Goal: Task Accomplishment & Management: Use online tool/utility

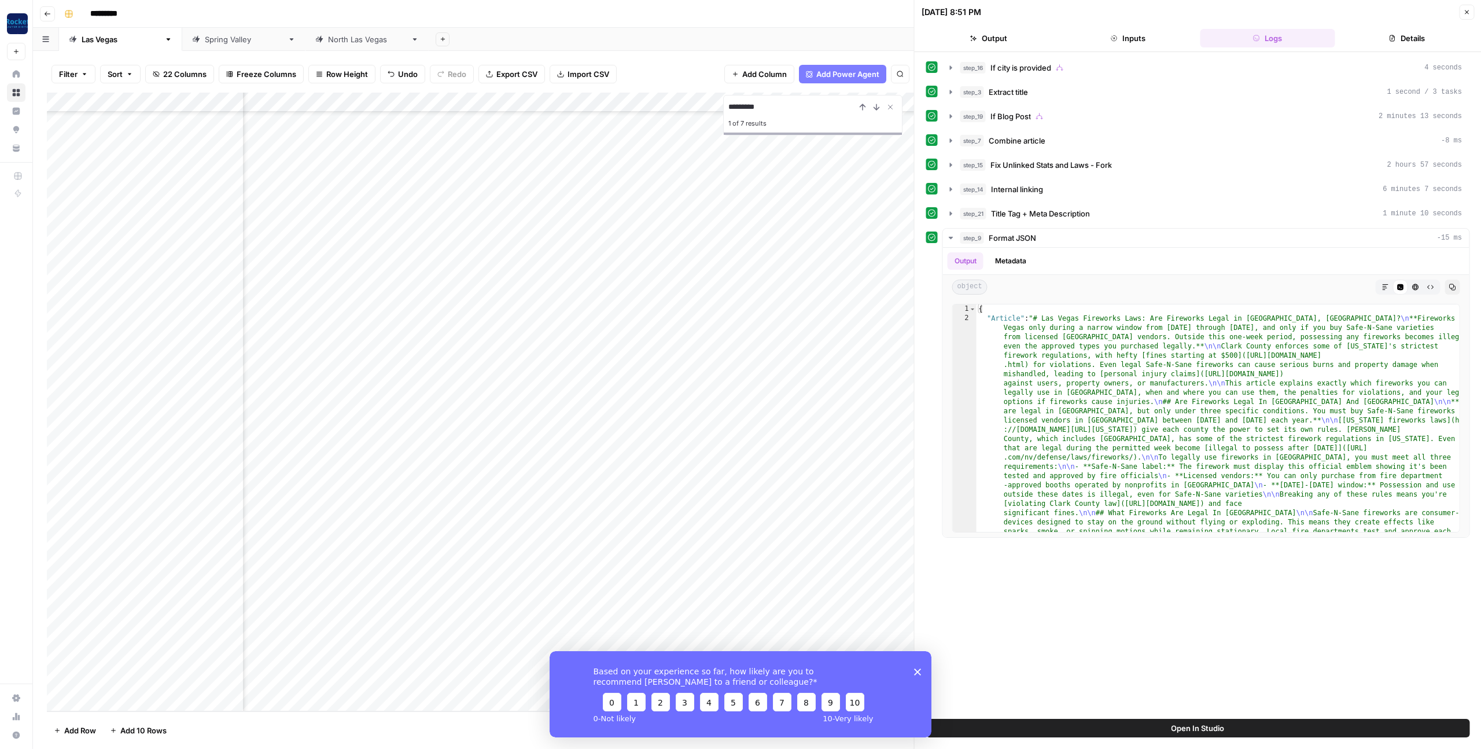
scroll to position [856, 0]
drag, startPoint x: 918, startPoint y: 670, endPoint x: 1472, endPoint y: 1313, distance: 848.6
click at [918, 670] on polygon "Close survey" at bounding box center [917, 671] width 7 height 7
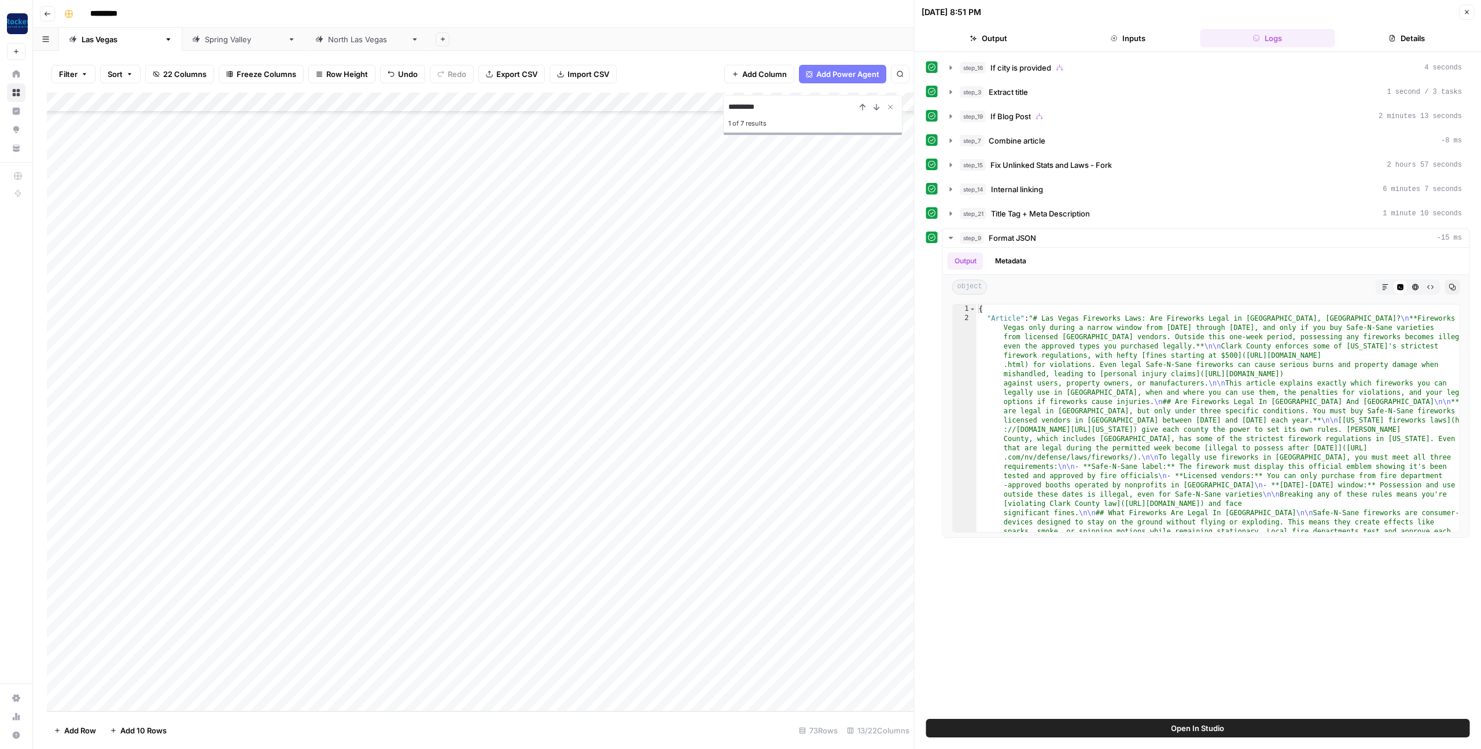
click at [1468, 10] on icon "button" at bounding box center [1467, 12] width 4 height 4
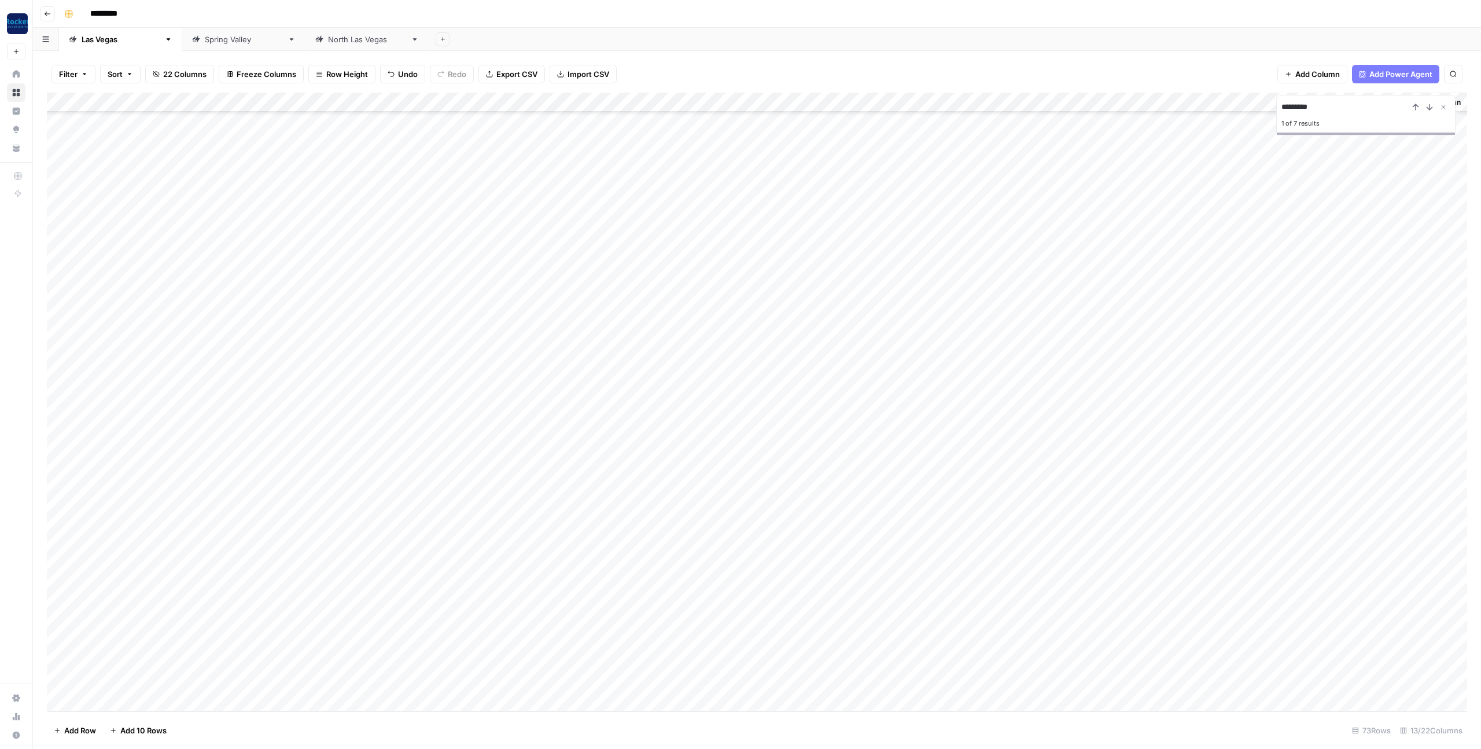
scroll to position [856, 2]
click at [1443, 108] on icon "Close Search" at bounding box center [1443, 106] width 9 height 9
click at [205, 40] on div "Spring Valley" at bounding box center [244, 40] width 78 height 12
click at [328, 35] on div "North Las Vegas" at bounding box center [367, 40] width 78 height 12
click at [979, 398] on div "Add Column" at bounding box center [757, 259] width 1420 height 333
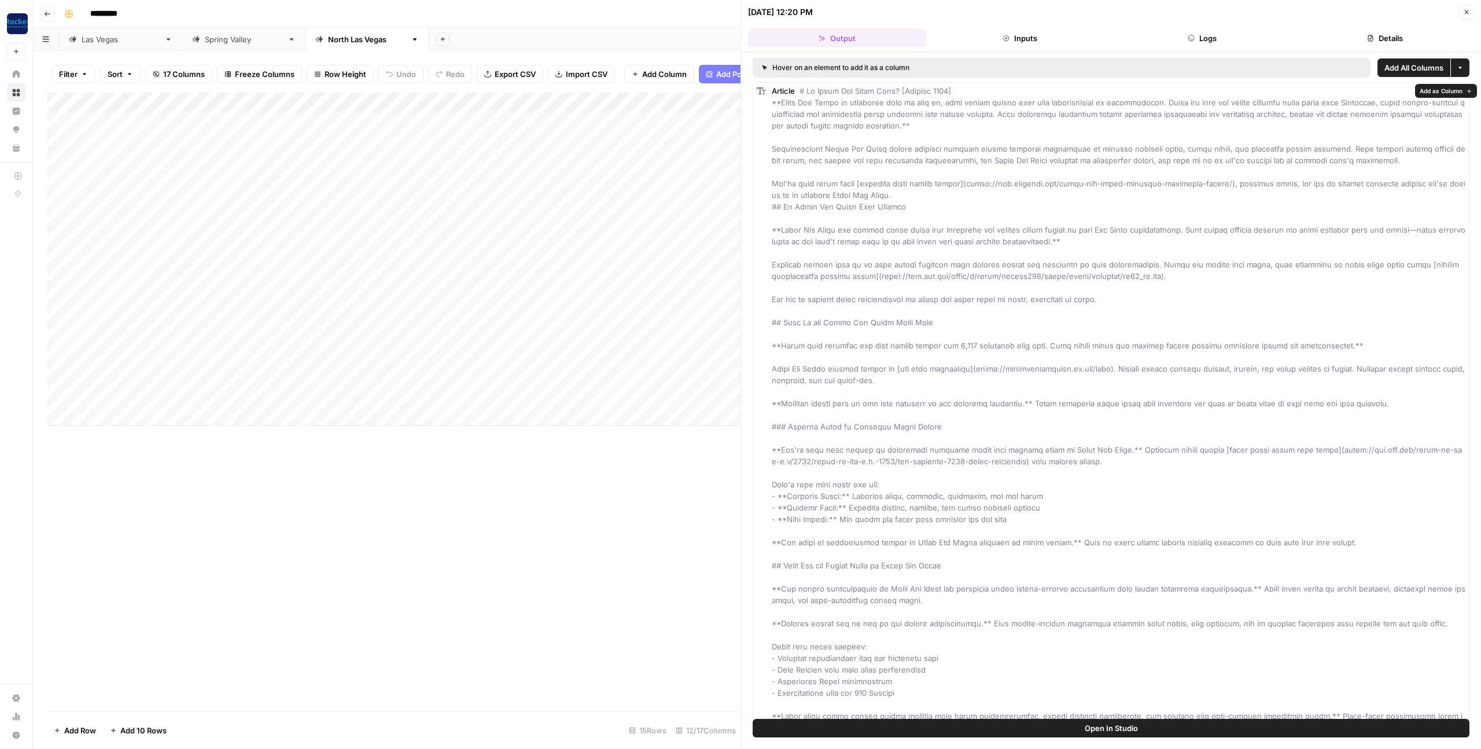
click at [1199, 45] on button "Logs" at bounding box center [1203, 38] width 178 height 19
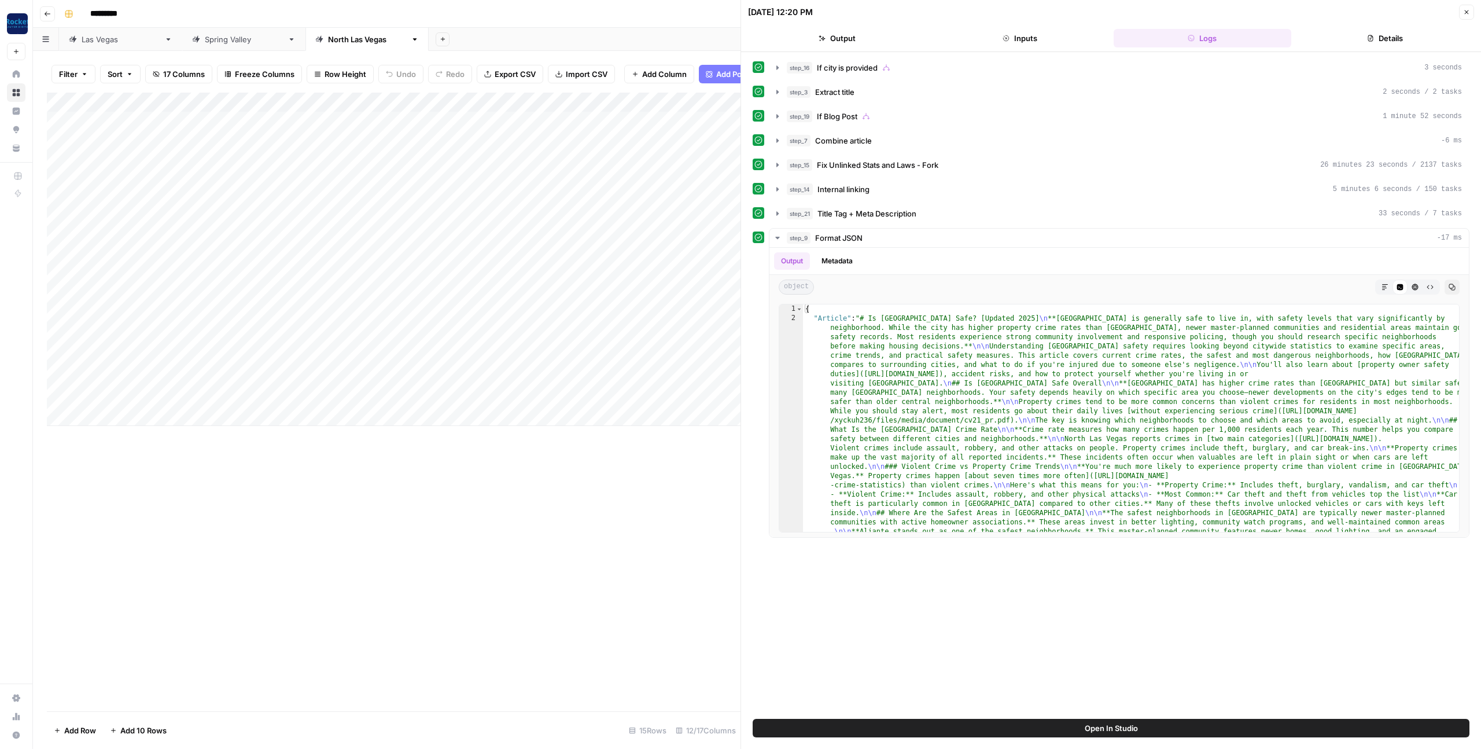
click at [1336, 36] on button "Details" at bounding box center [1385, 38] width 178 height 19
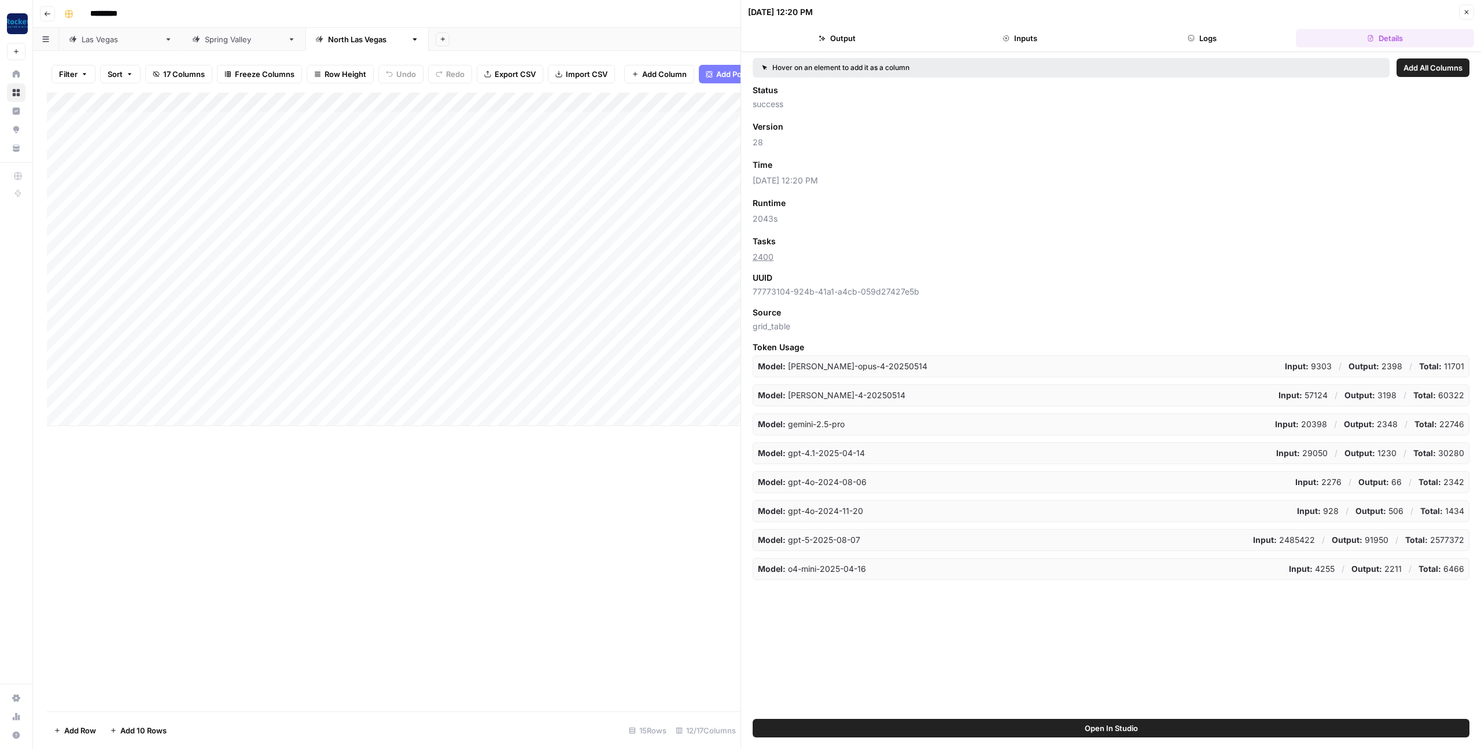
click at [830, 164] on span "Add as Column" at bounding box center [806, 165] width 50 height 10
click at [1465, 13] on icon "button" at bounding box center [1466, 12] width 7 height 7
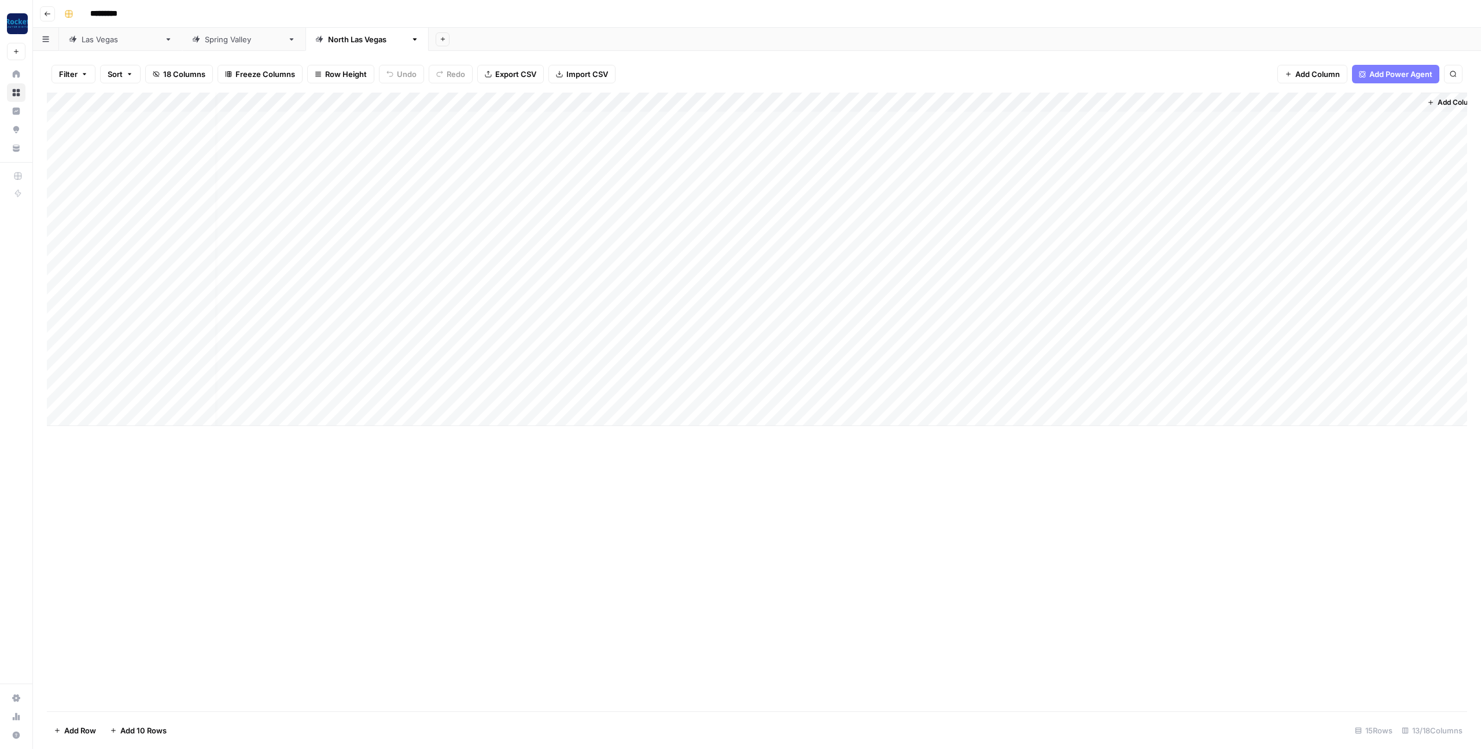
scroll to position [0, 18]
drag, startPoint x: 1051, startPoint y: 102, endPoint x: 1431, endPoint y: 107, distance: 379.5
click at [1431, 107] on div "Add Column" at bounding box center [757, 259] width 1420 height 333
click at [205, 41] on div "Spring Valley" at bounding box center [244, 40] width 78 height 12
click at [978, 278] on div "Add Column" at bounding box center [757, 200] width 1420 height 215
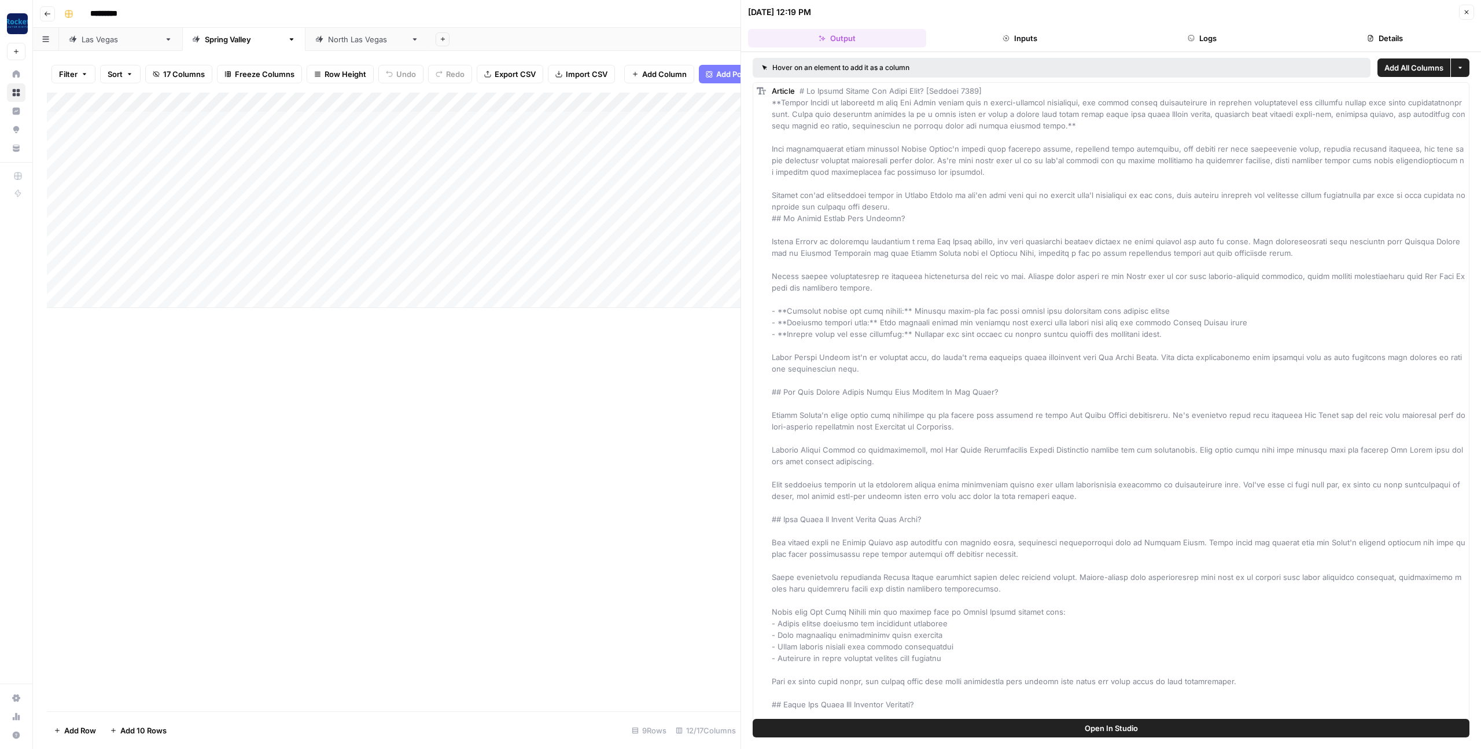
click at [1242, 37] on button "Logs" at bounding box center [1203, 38] width 178 height 19
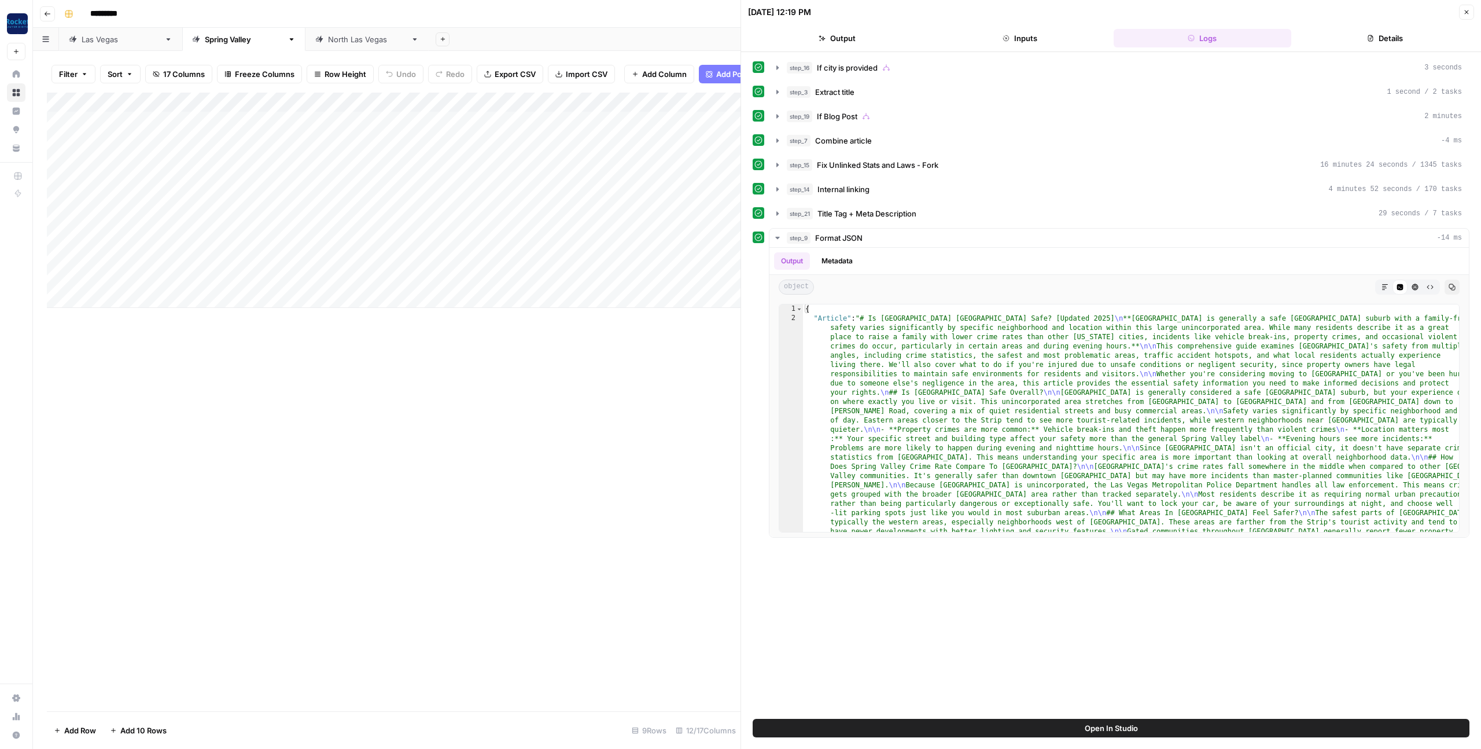
click at [1373, 36] on button "Details" at bounding box center [1385, 38] width 178 height 19
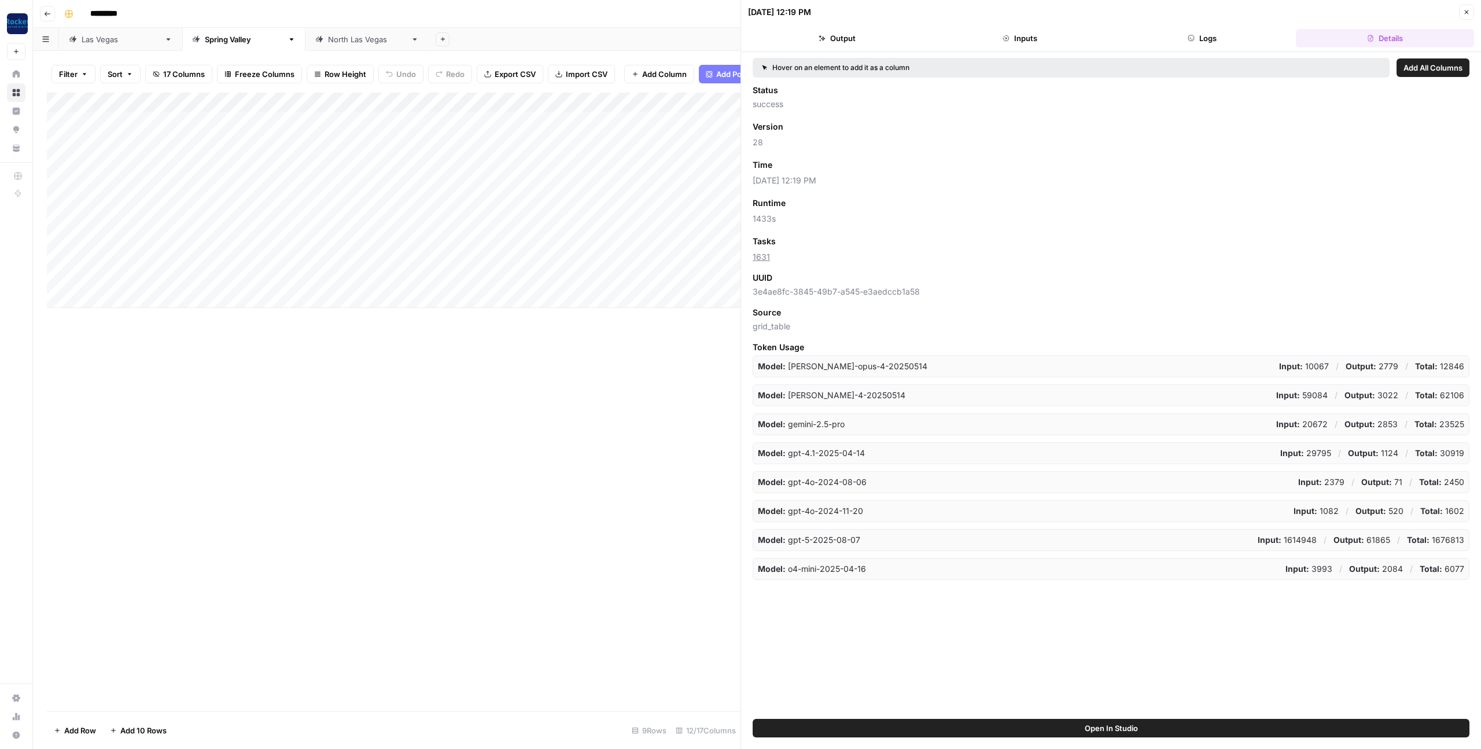
click at [803, 168] on span "Add as Column" at bounding box center [806, 165] width 50 height 10
click at [1462, 10] on button "Close" at bounding box center [1466, 12] width 15 height 15
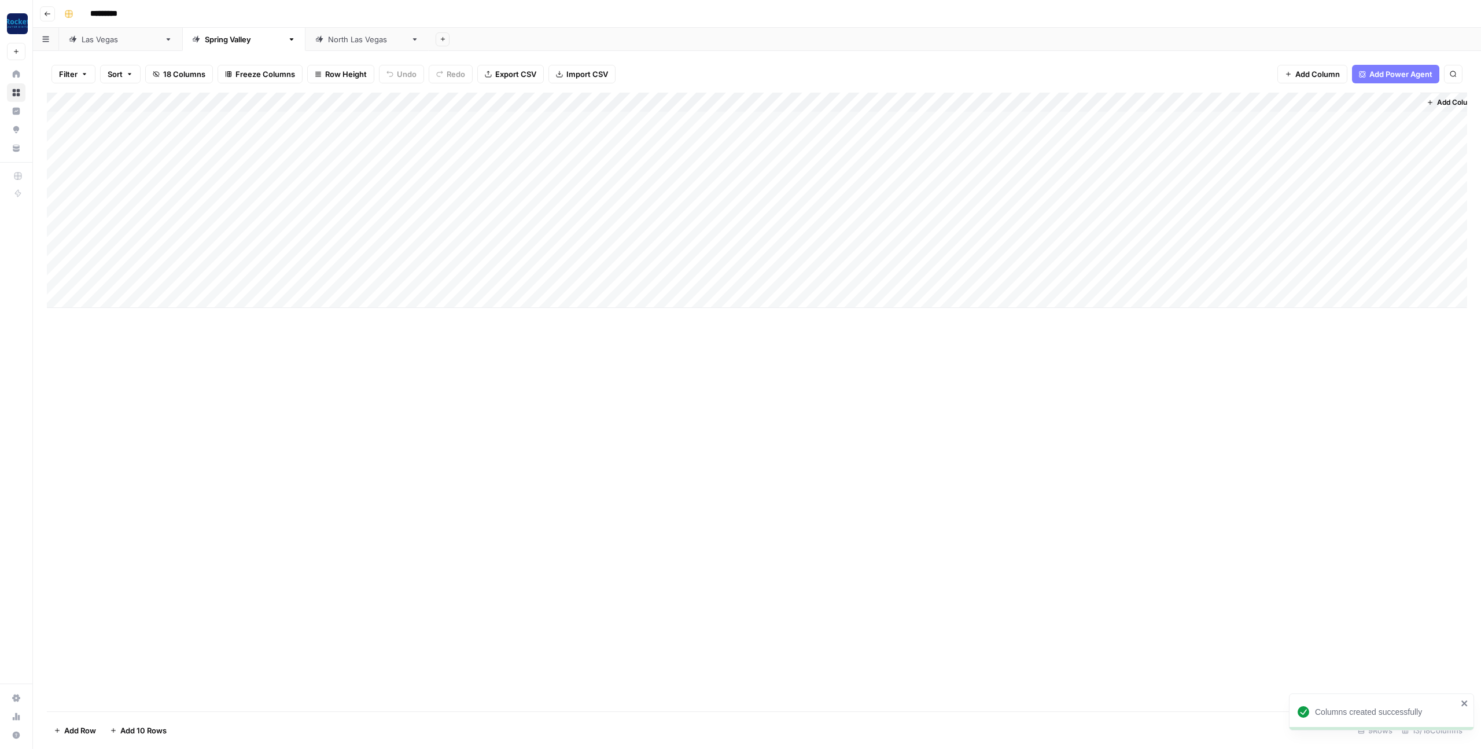
drag, startPoint x: 1042, startPoint y: 97, endPoint x: 1381, endPoint y: 103, distance: 339.6
click at [1381, 103] on div "Add Column" at bounding box center [757, 200] width 1420 height 215
click at [328, 42] on div "North Las Vegas" at bounding box center [367, 40] width 78 height 12
click at [95, 36] on div "Las Vegas" at bounding box center [121, 40] width 78 height 12
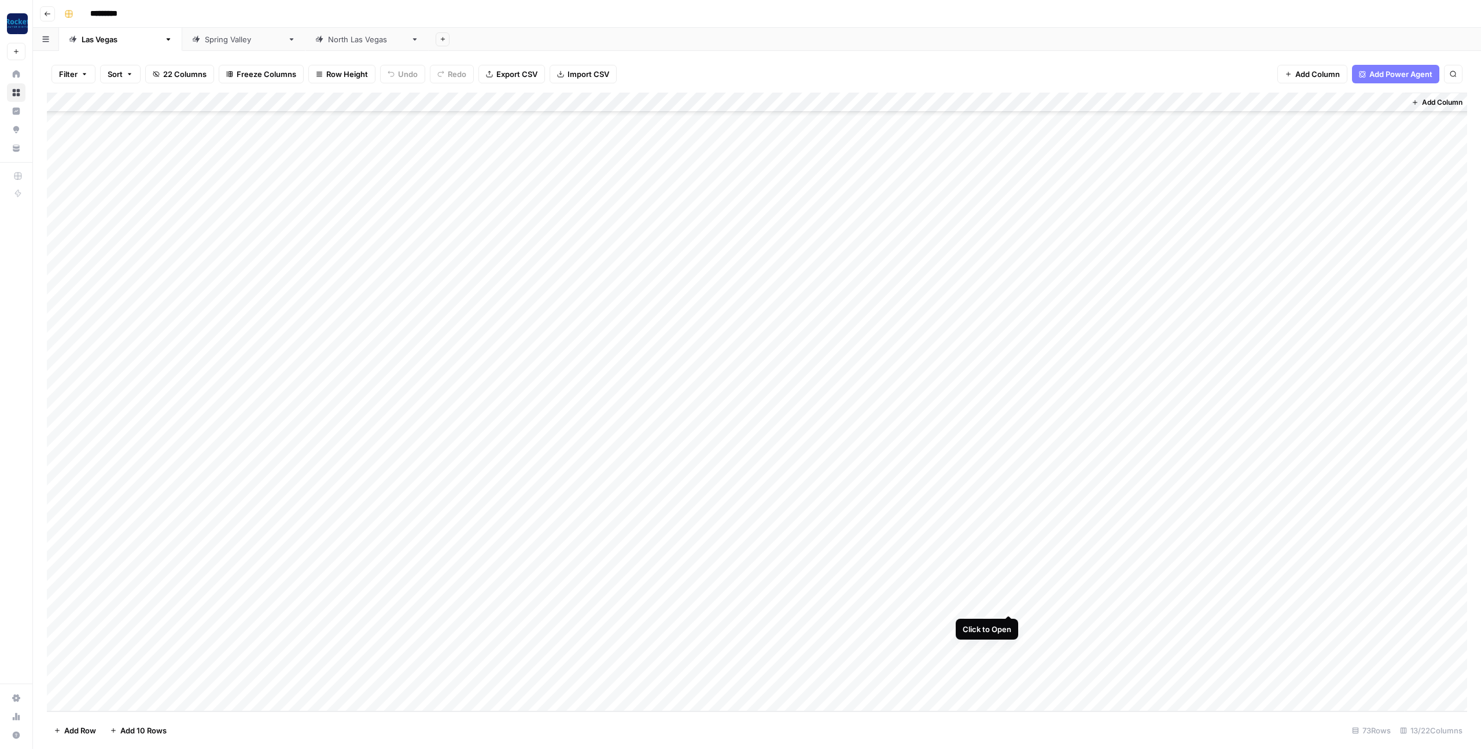
click at [1009, 603] on div "Add Column" at bounding box center [757, 402] width 1420 height 618
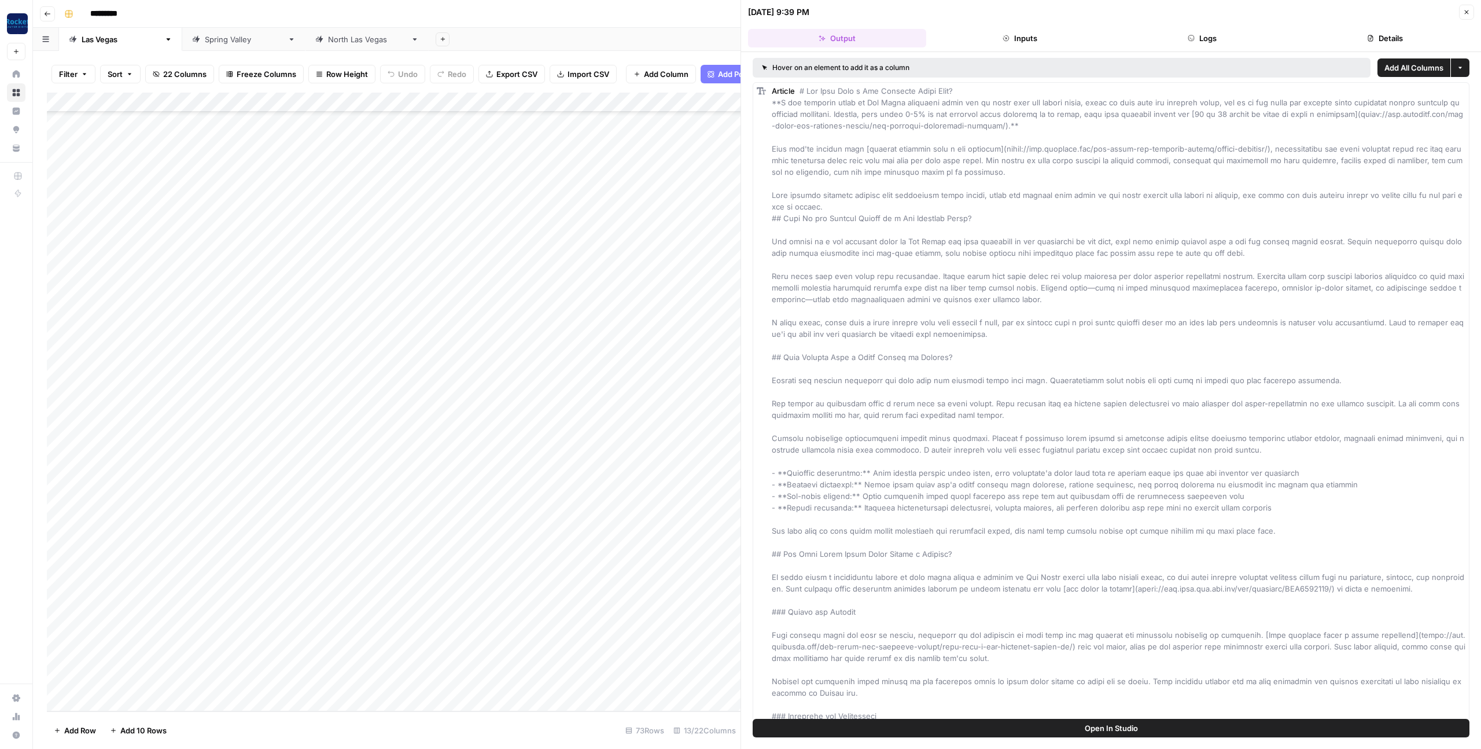
click at [1377, 37] on button "Details" at bounding box center [1385, 38] width 178 height 19
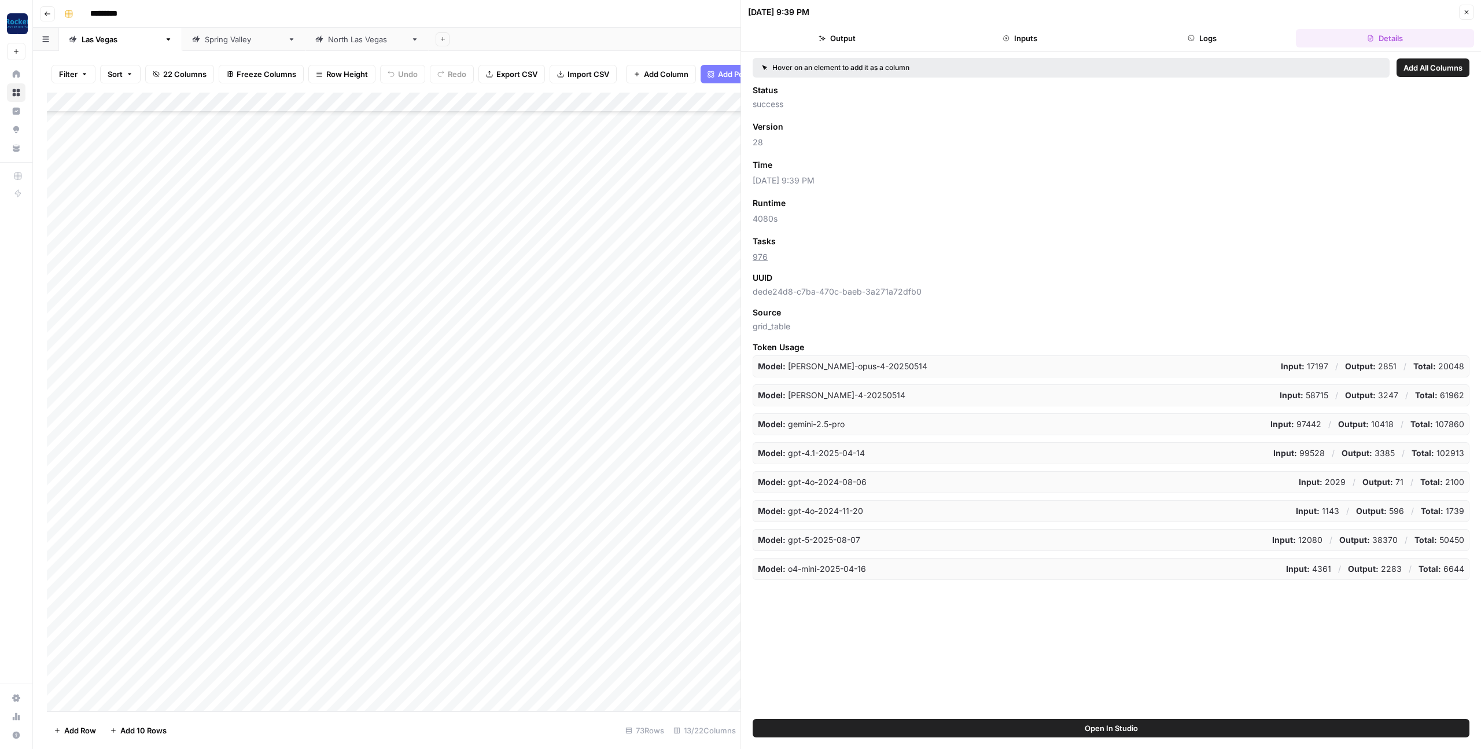
click at [822, 165] on span "Add as Column" at bounding box center [806, 165] width 50 height 10
click at [1466, 9] on icon "button" at bounding box center [1466, 12] width 7 height 7
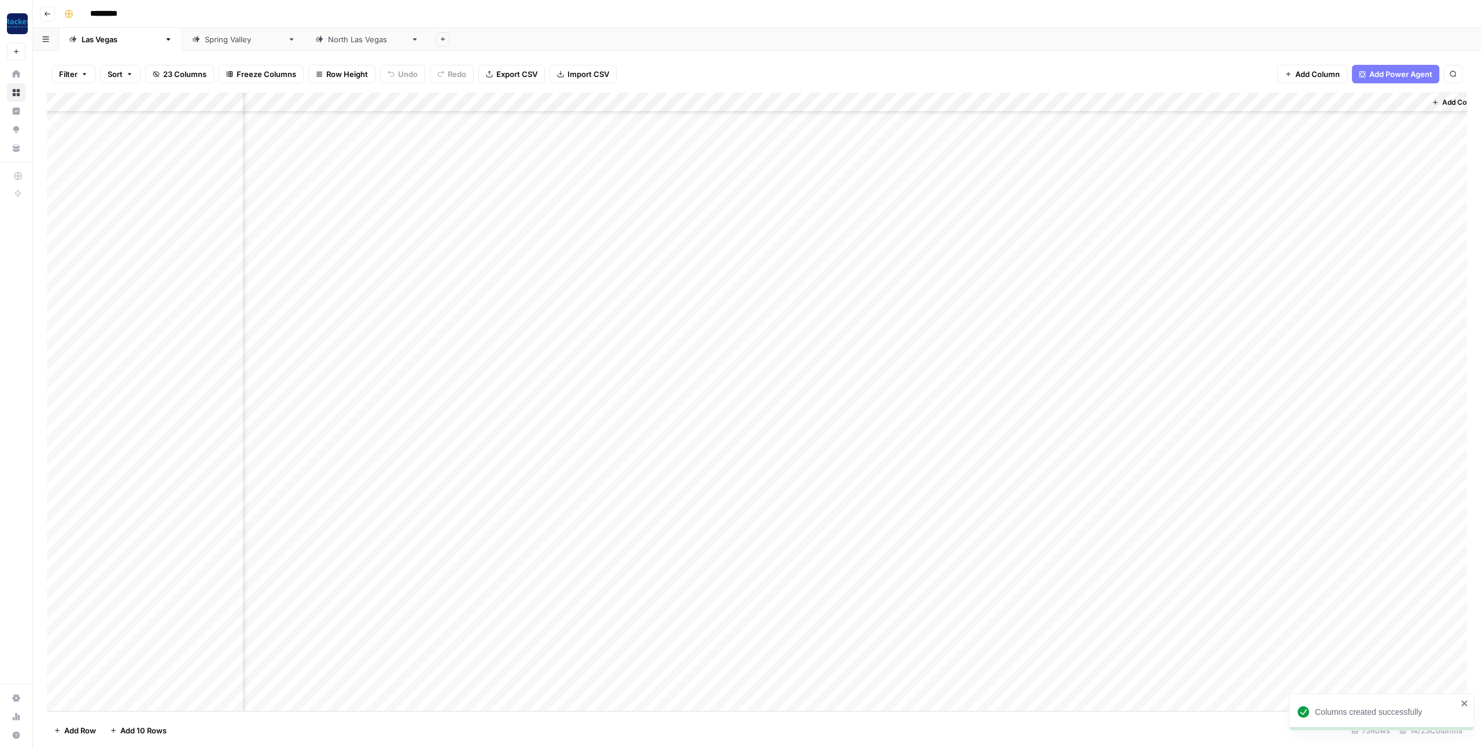
scroll to position [856, 106]
drag, startPoint x: 967, startPoint y: 104, endPoint x: 1375, endPoint y: 106, distance: 408.4
click at [1375, 106] on div "Add Column" at bounding box center [757, 402] width 1420 height 618
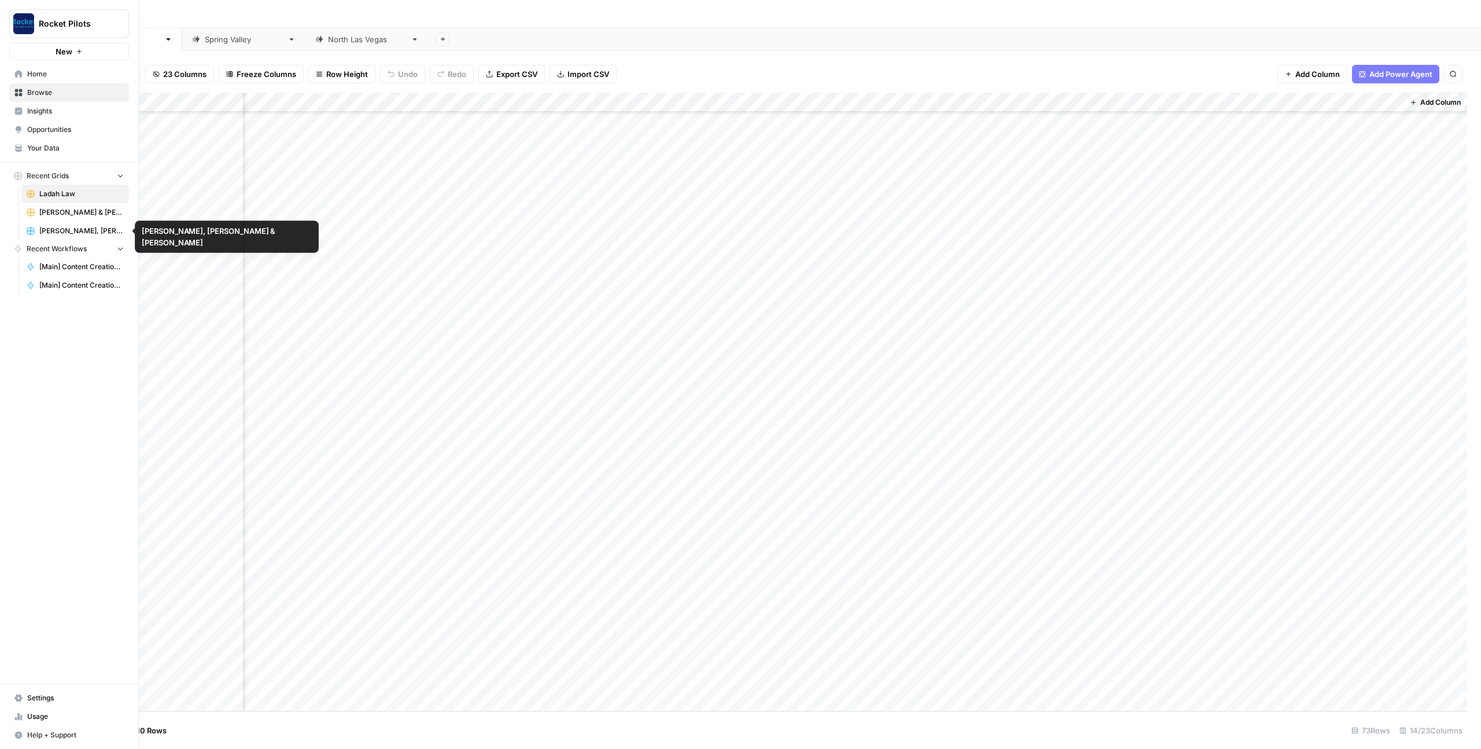
click at [65, 228] on span "[PERSON_NAME], [PERSON_NAME] & [PERSON_NAME]" at bounding box center [81, 231] width 84 height 10
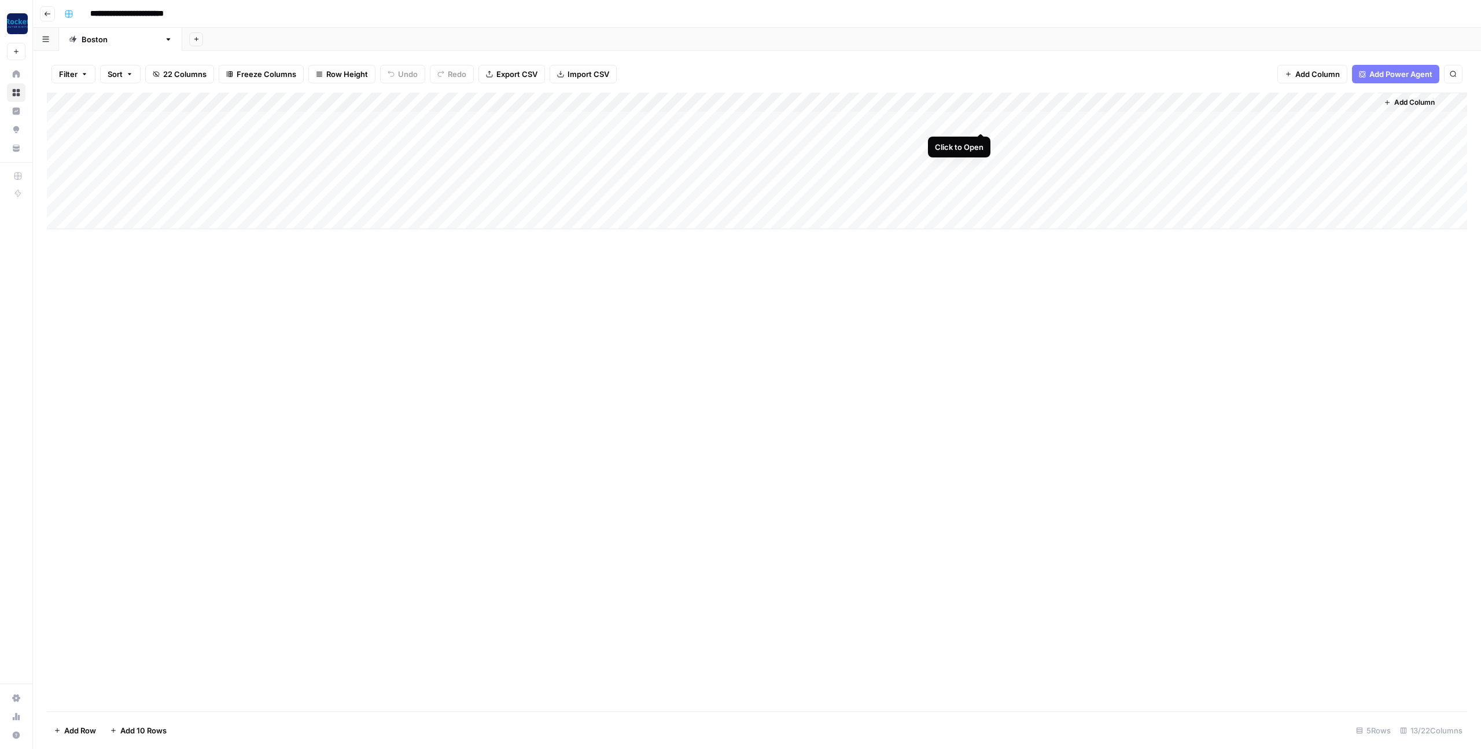
click at [980, 119] on div "Add Column" at bounding box center [757, 161] width 1420 height 137
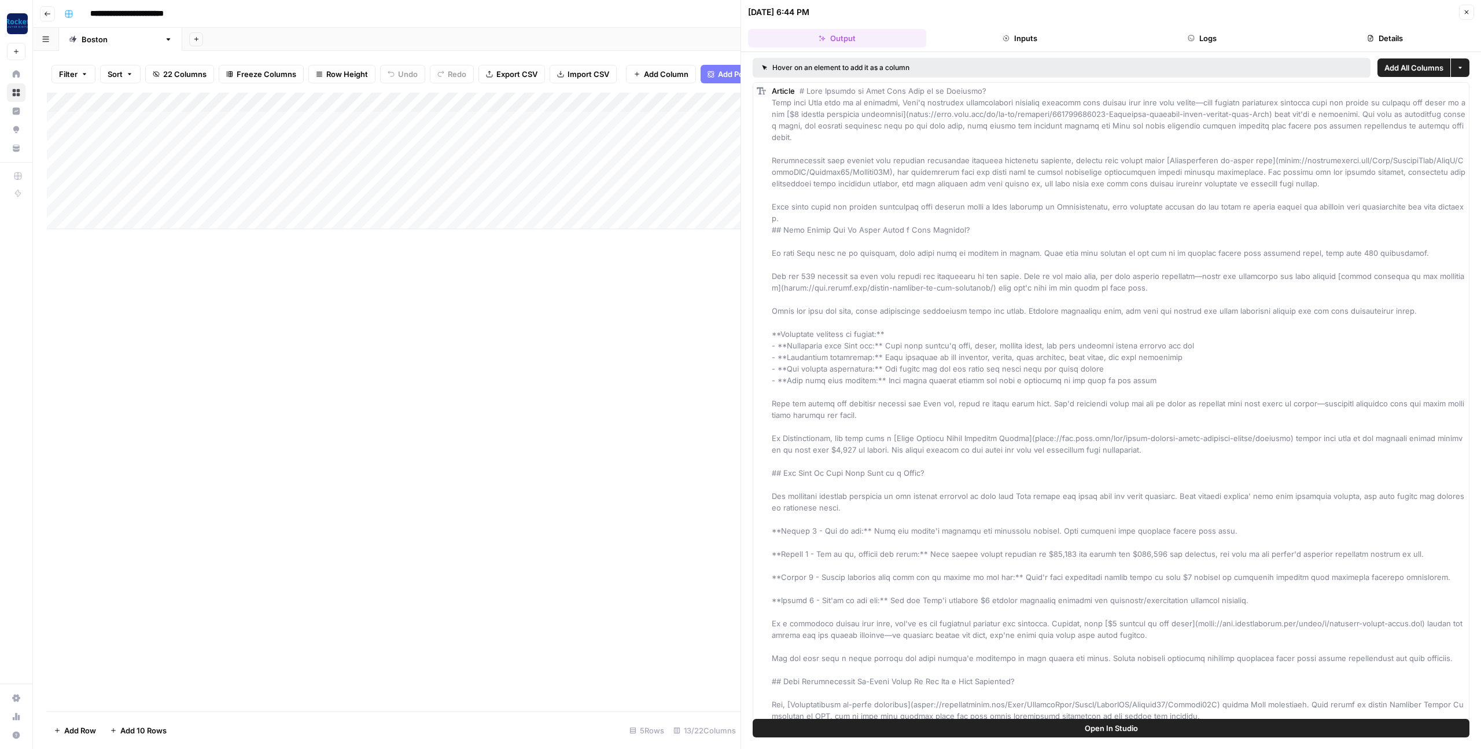
click at [1393, 34] on button "Details" at bounding box center [1385, 38] width 178 height 19
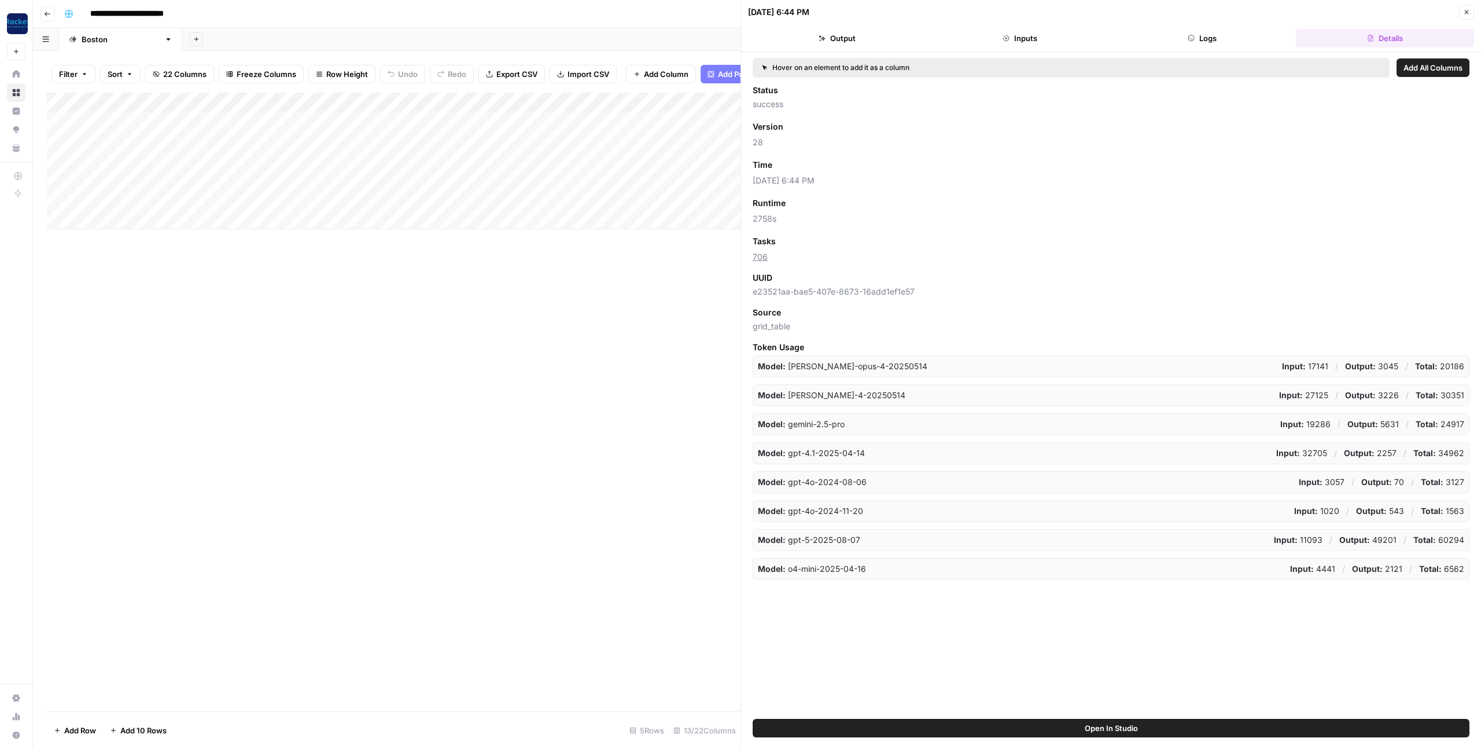
click at [814, 167] on span "Add as Column" at bounding box center [806, 165] width 50 height 10
click at [1462, 10] on button "Close" at bounding box center [1466, 12] width 15 height 15
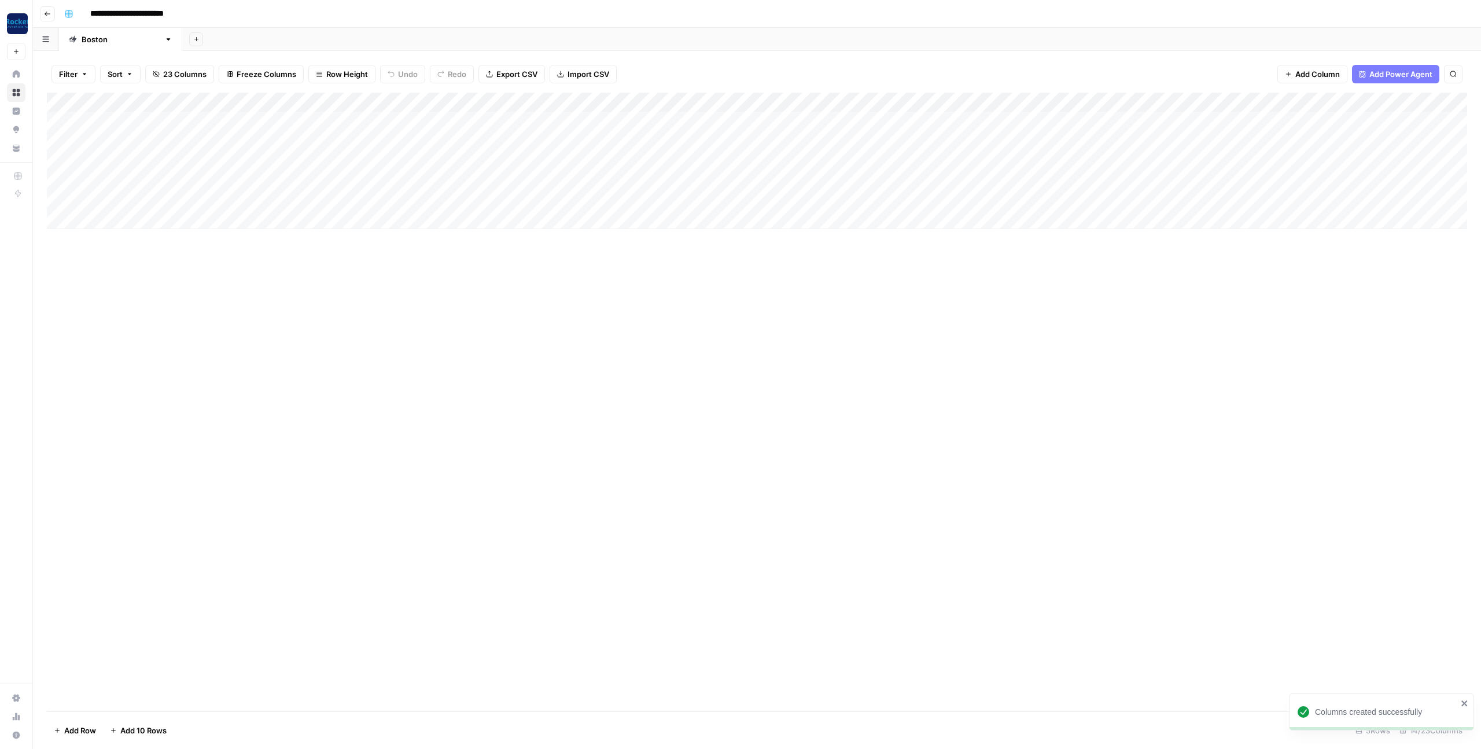
drag, startPoint x: 1034, startPoint y: 98, endPoint x: 1391, endPoint y: 98, distance: 356.9
click at [1391, 98] on div "Add Column" at bounding box center [757, 161] width 1420 height 137
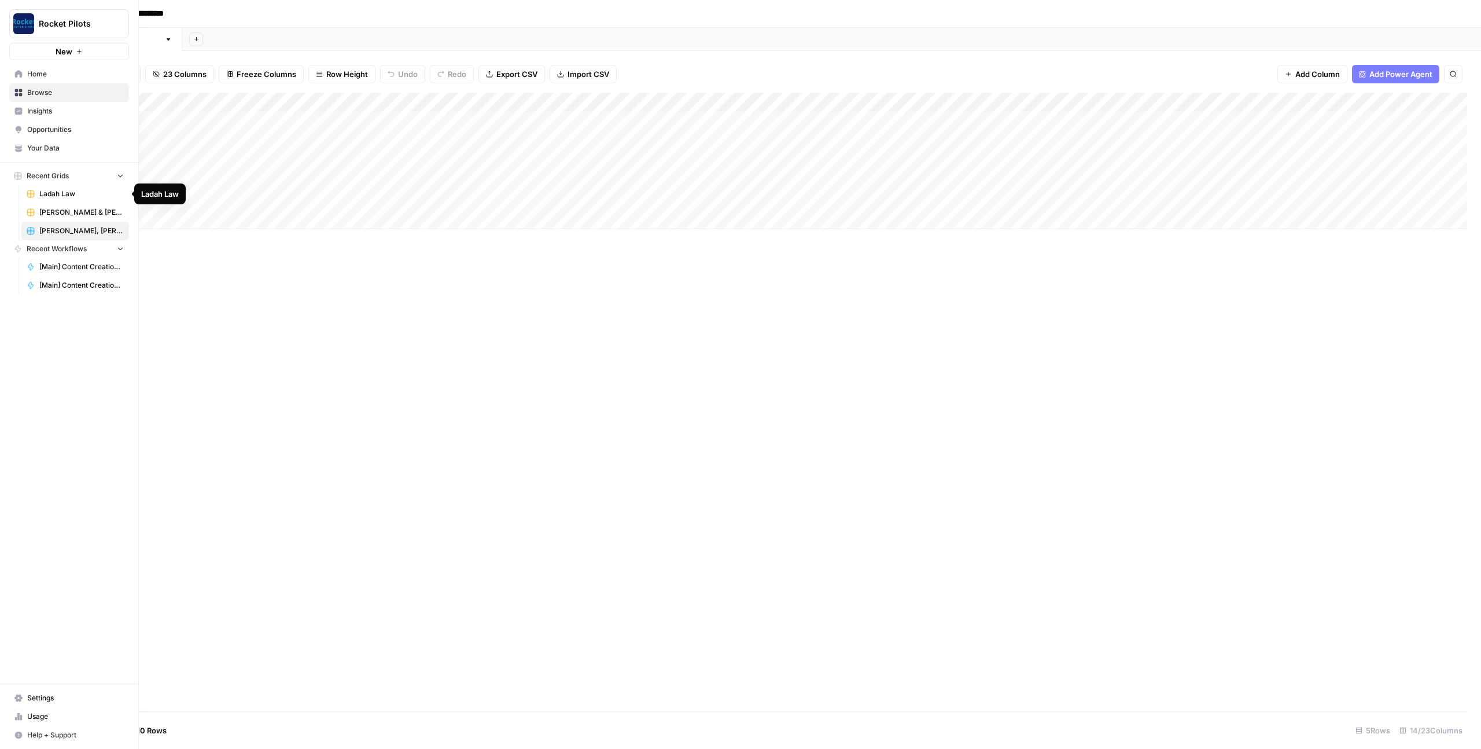
click at [64, 198] on span "Ladah Law" at bounding box center [81, 194] width 84 height 10
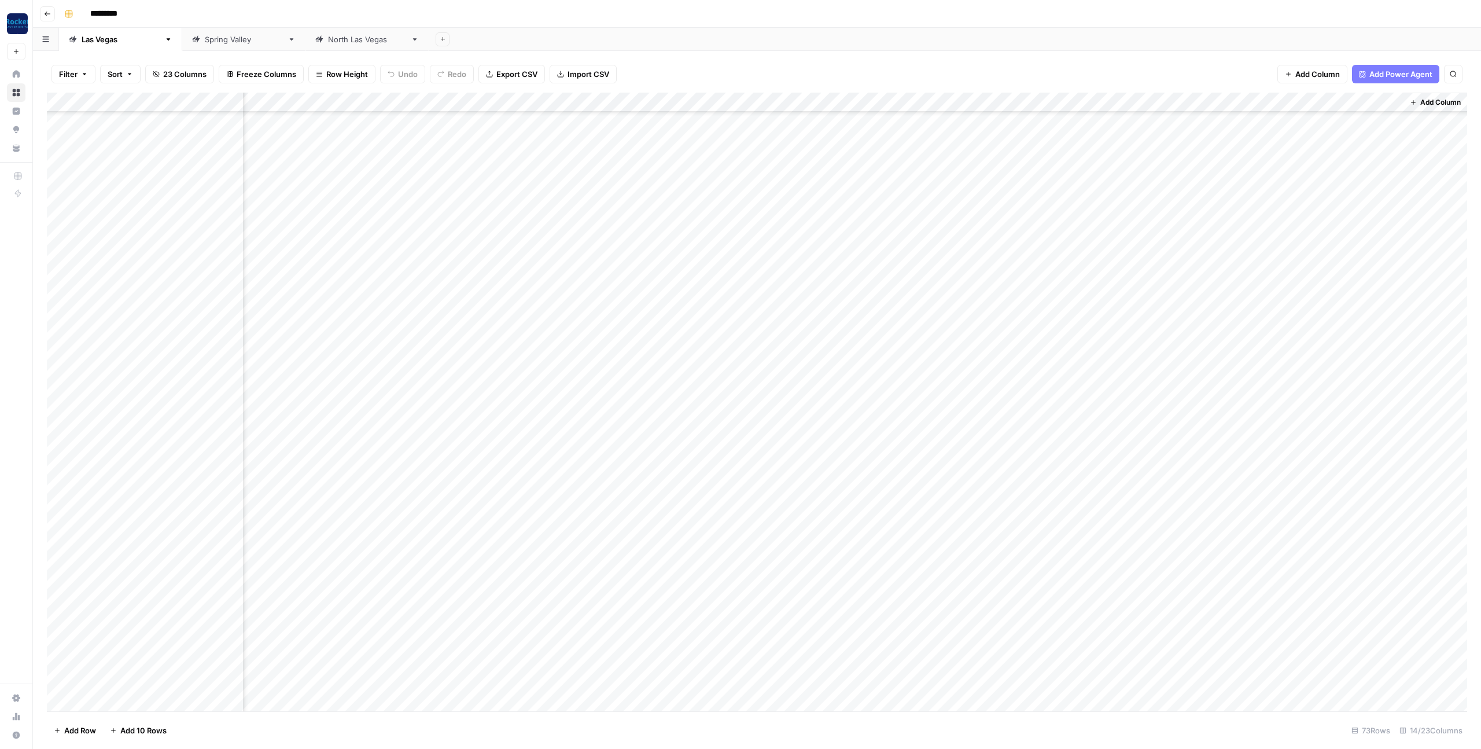
scroll to position [856, 106]
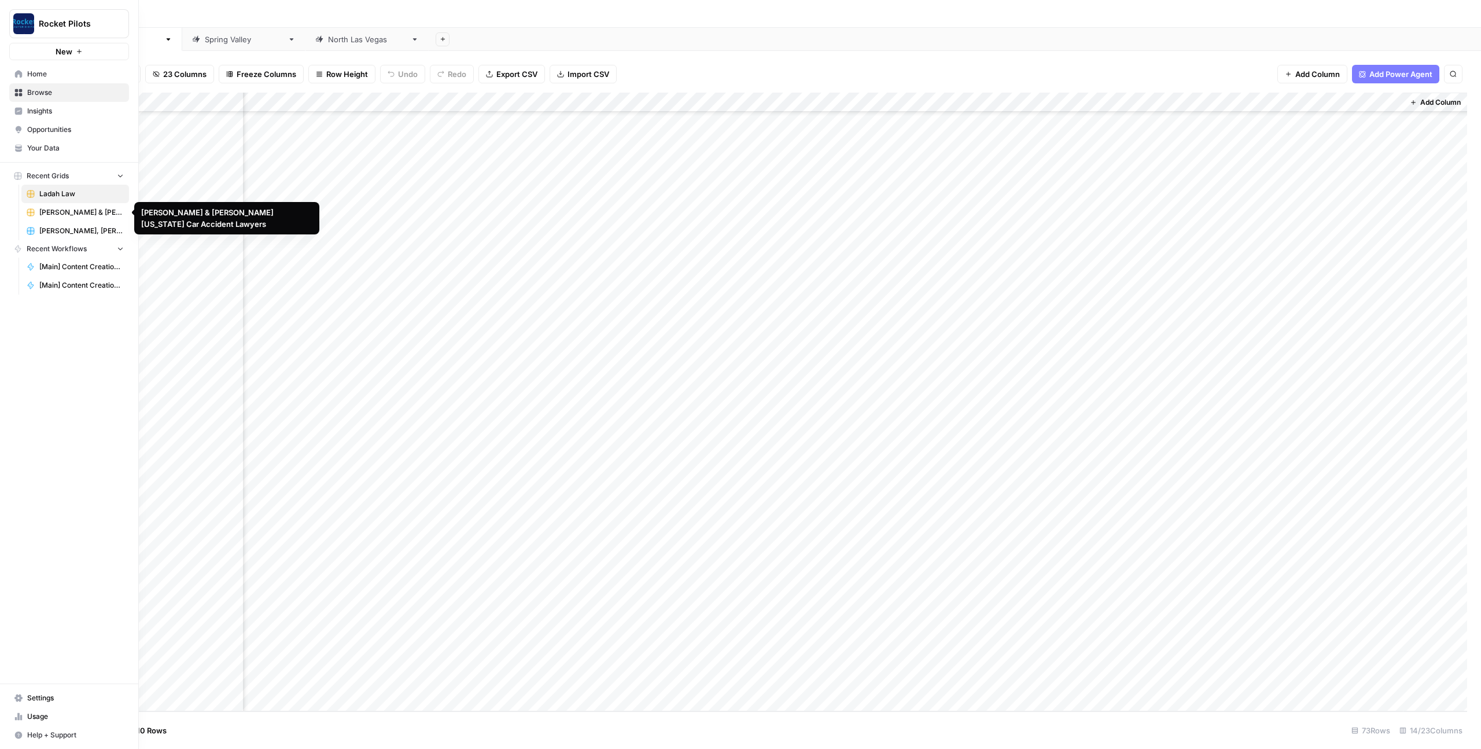
click at [75, 212] on span "[PERSON_NAME] & [PERSON_NAME] [US_STATE] Car Accident Lawyers" at bounding box center [81, 212] width 84 height 10
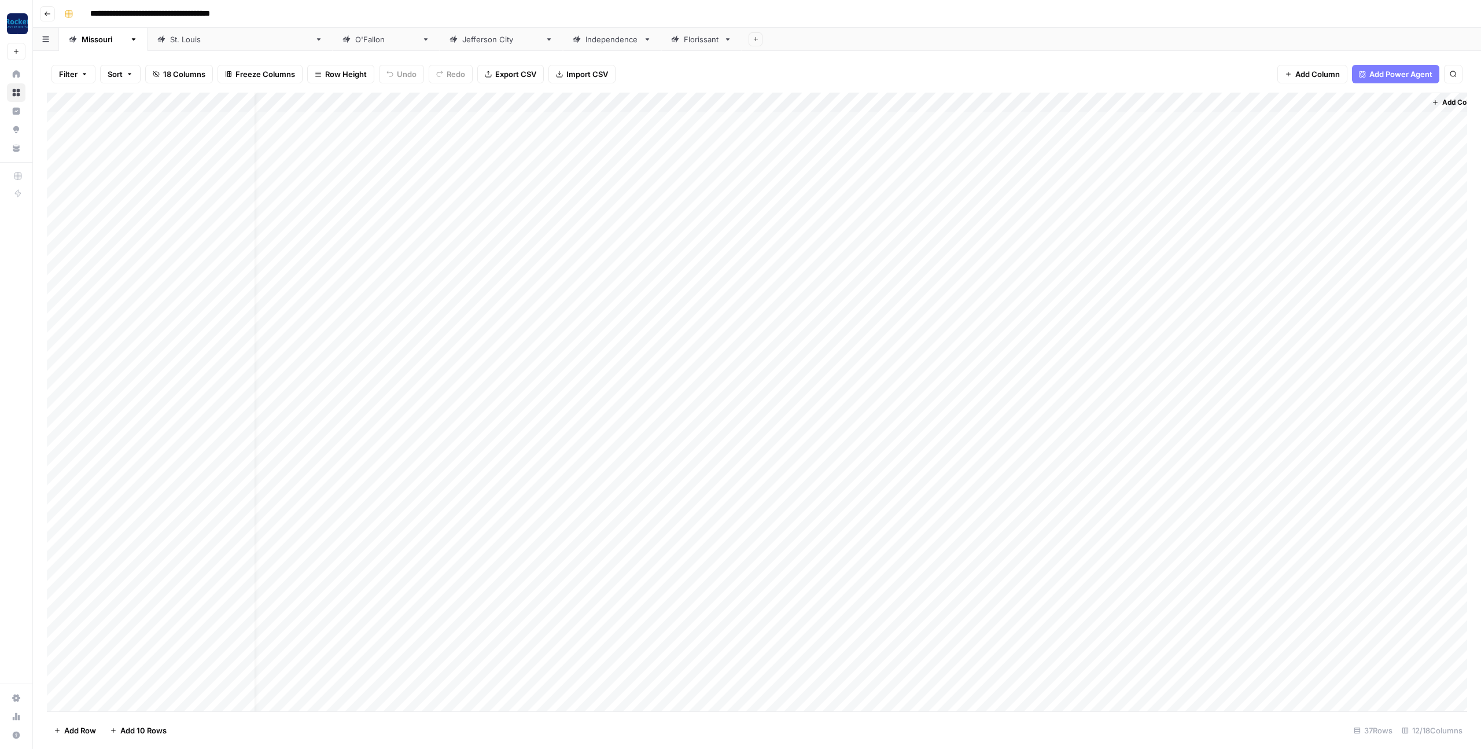
scroll to position [0, 23]
click at [171, 45] on link "St. Louis" at bounding box center [240, 39] width 185 height 23
click at [462, 44] on div "Jefferson City" at bounding box center [501, 40] width 78 height 12
click at [585, 43] on div "Independence" at bounding box center [611, 40] width 53 height 12
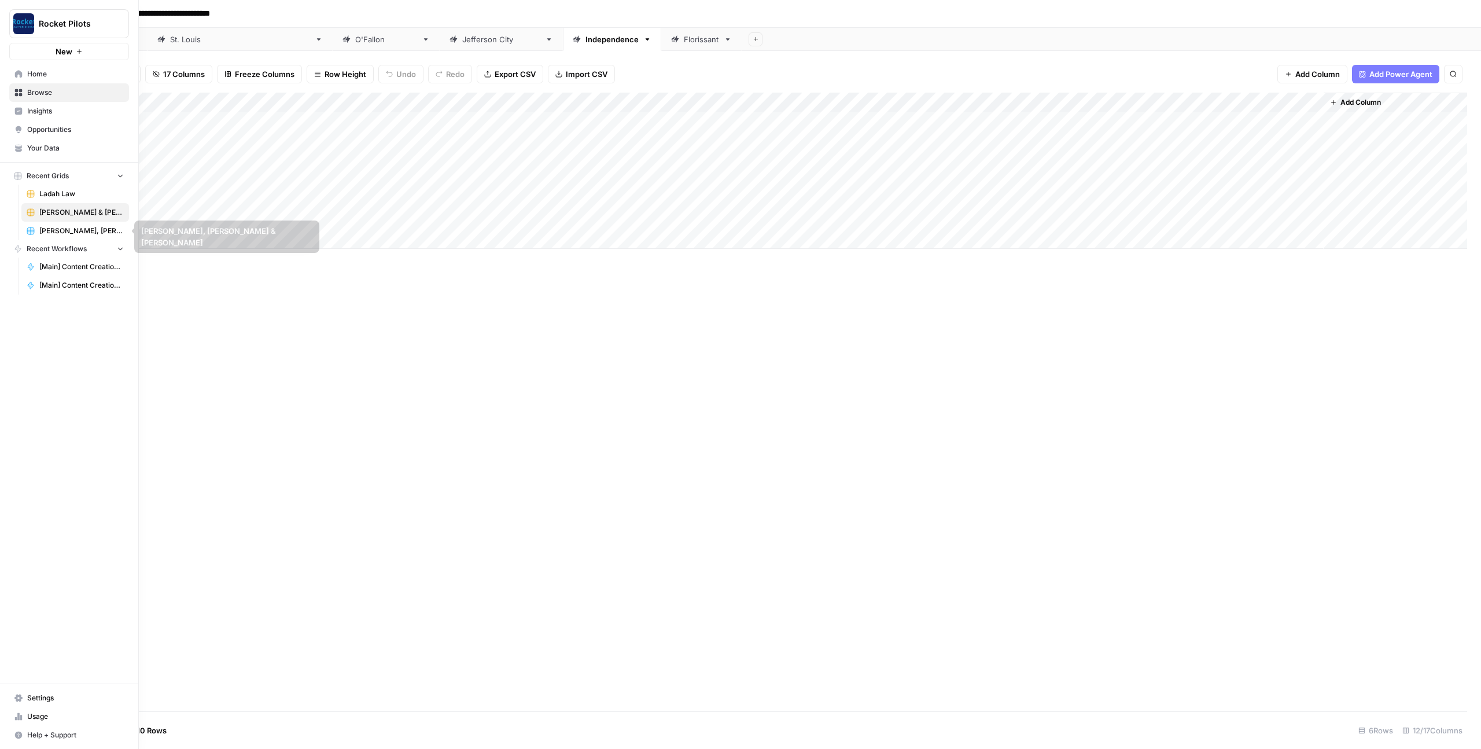
click at [60, 195] on span "Ladah Law" at bounding box center [81, 194] width 84 height 10
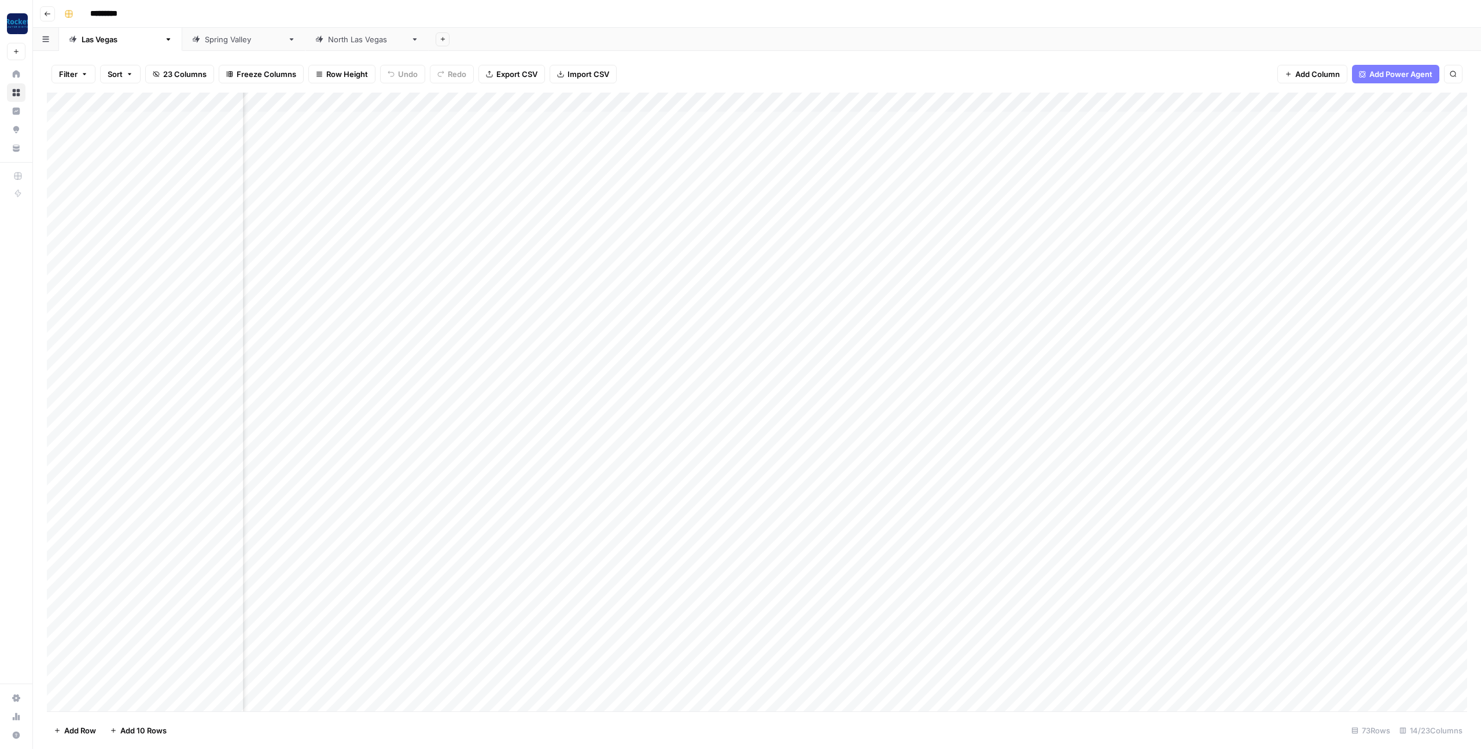
scroll to position [0, 106]
click at [1392, 103] on div "Add Column" at bounding box center [757, 402] width 1420 height 618
click at [1001, 42] on div "Add Sheet" at bounding box center [955, 39] width 1052 height 23
click at [902, 121] on div "Add Column" at bounding box center [757, 402] width 1420 height 618
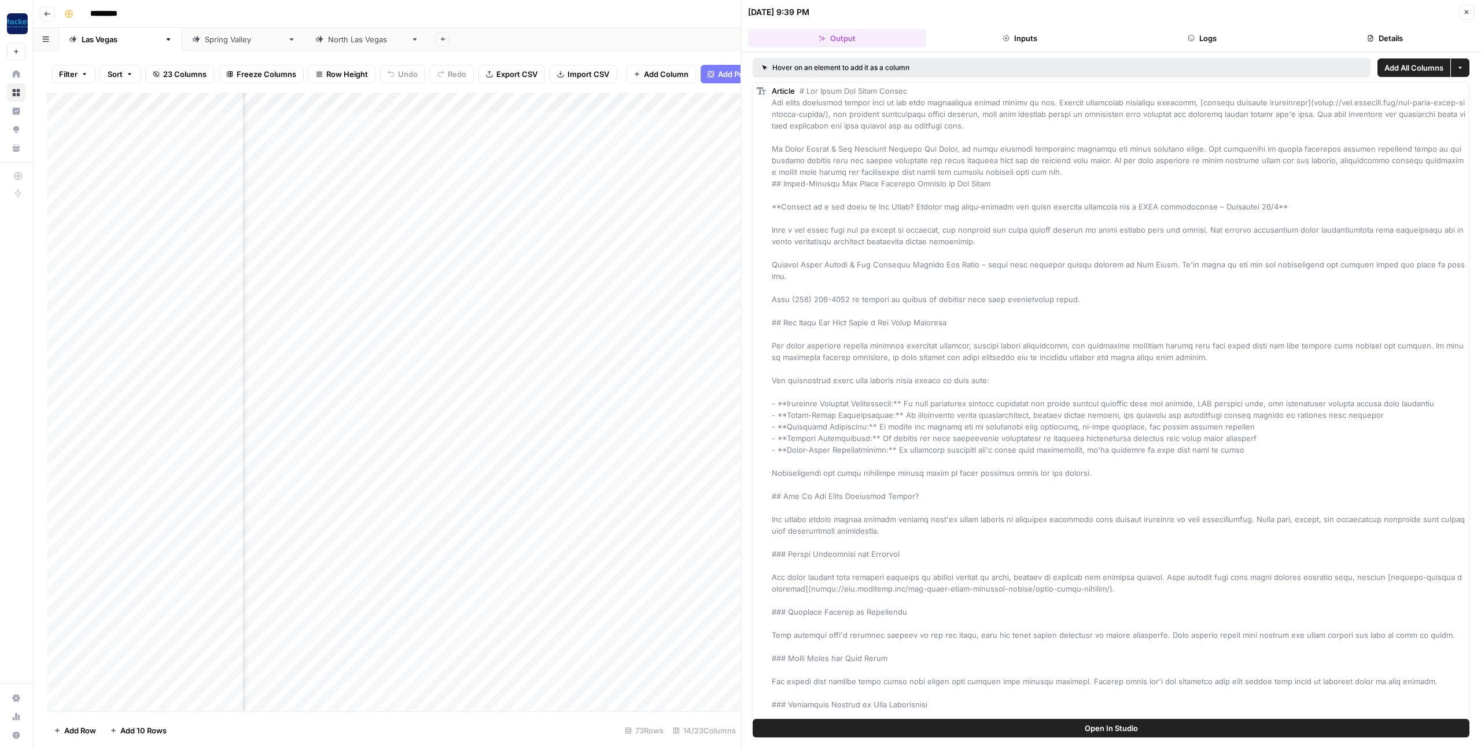
click at [1215, 37] on button "Logs" at bounding box center [1203, 38] width 178 height 19
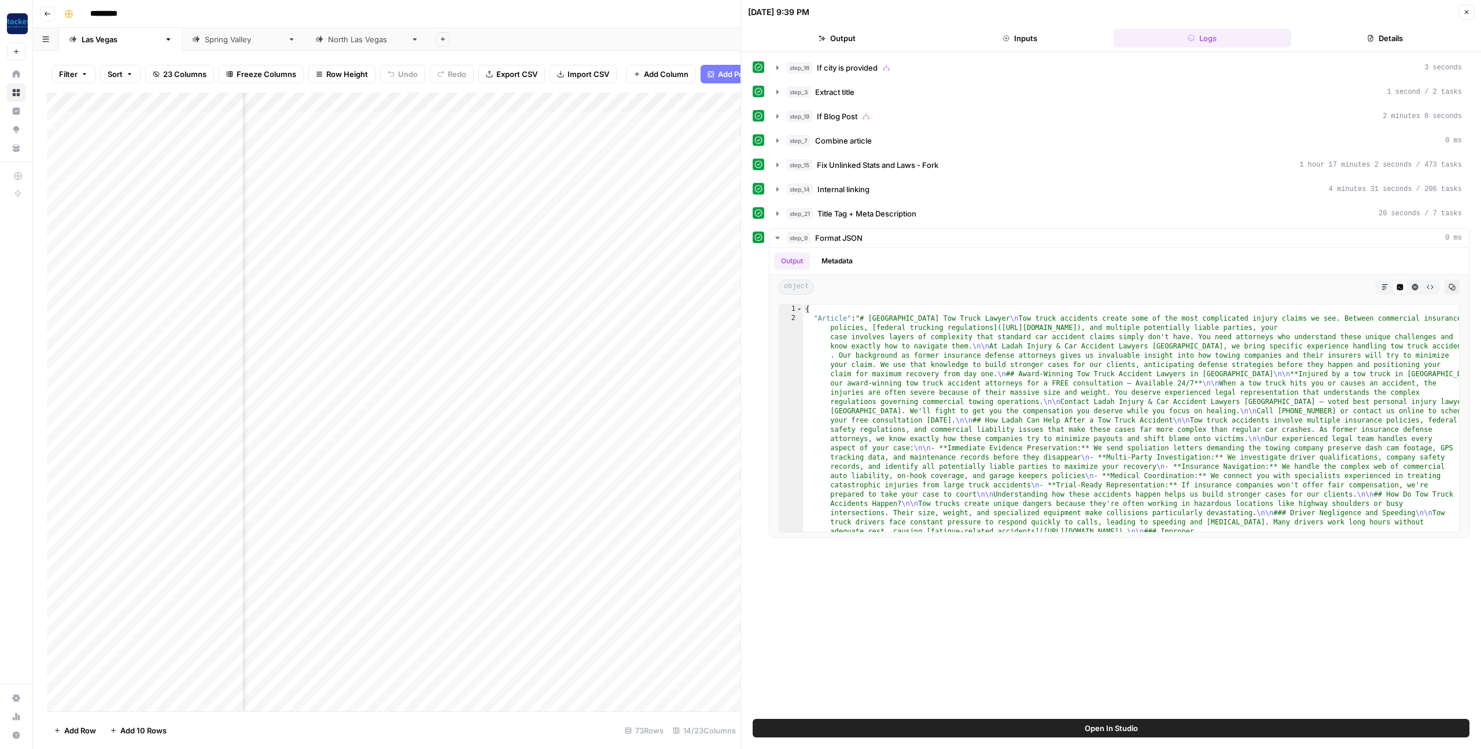
click at [1381, 36] on button "Details" at bounding box center [1385, 38] width 178 height 19
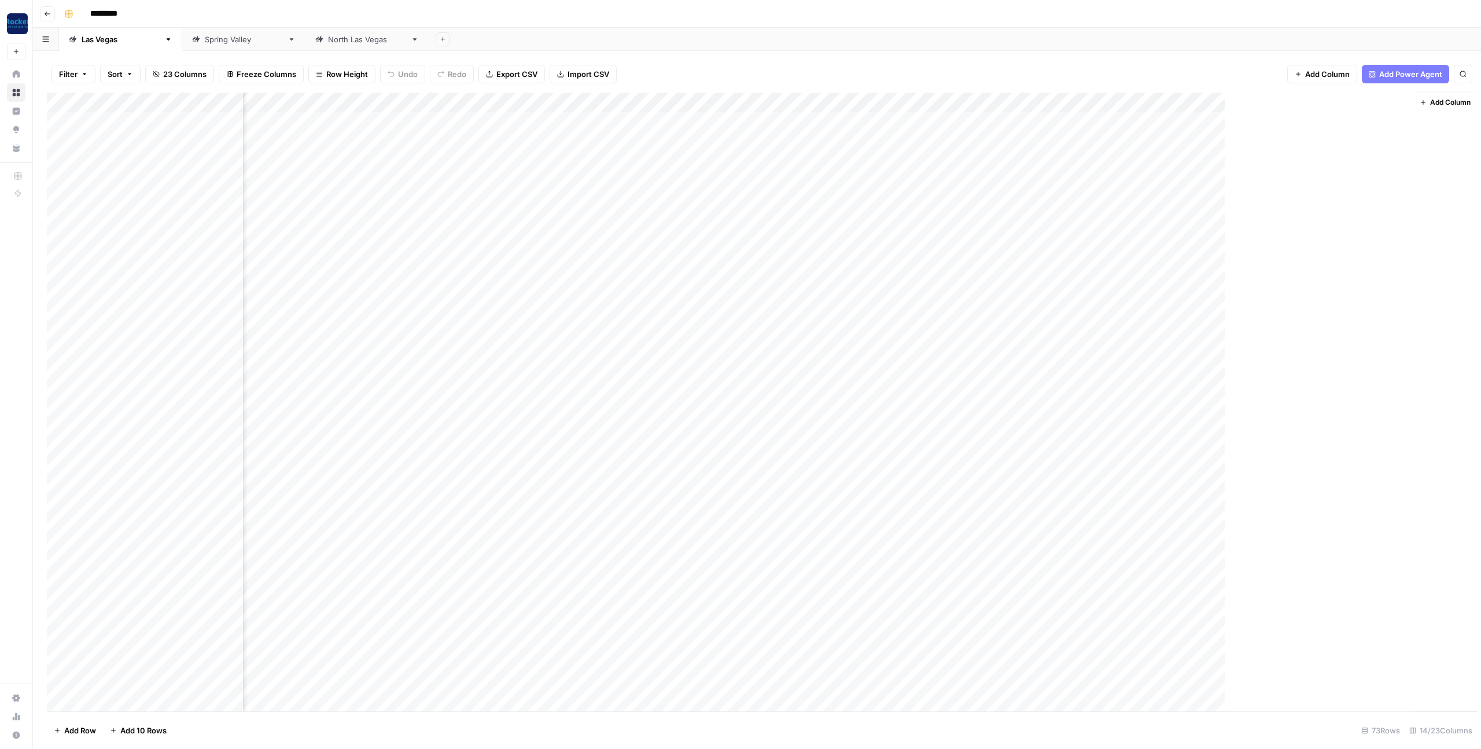
scroll to position [0, 93]
click at [916, 121] on div "Add Column" at bounding box center [757, 402] width 1420 height 618
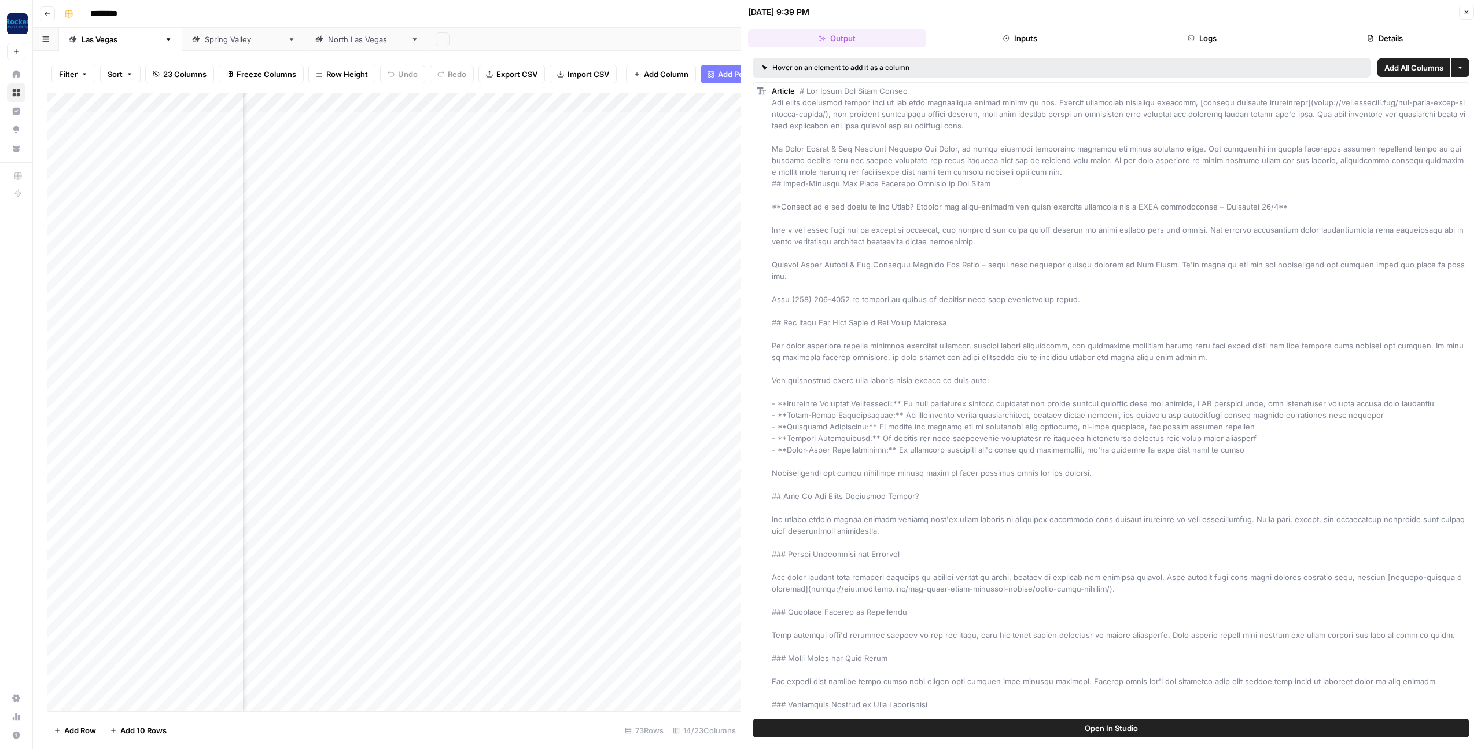
click at [1395, 36] on button "Details" at bounding box center [1385, 38] width 178 height 19
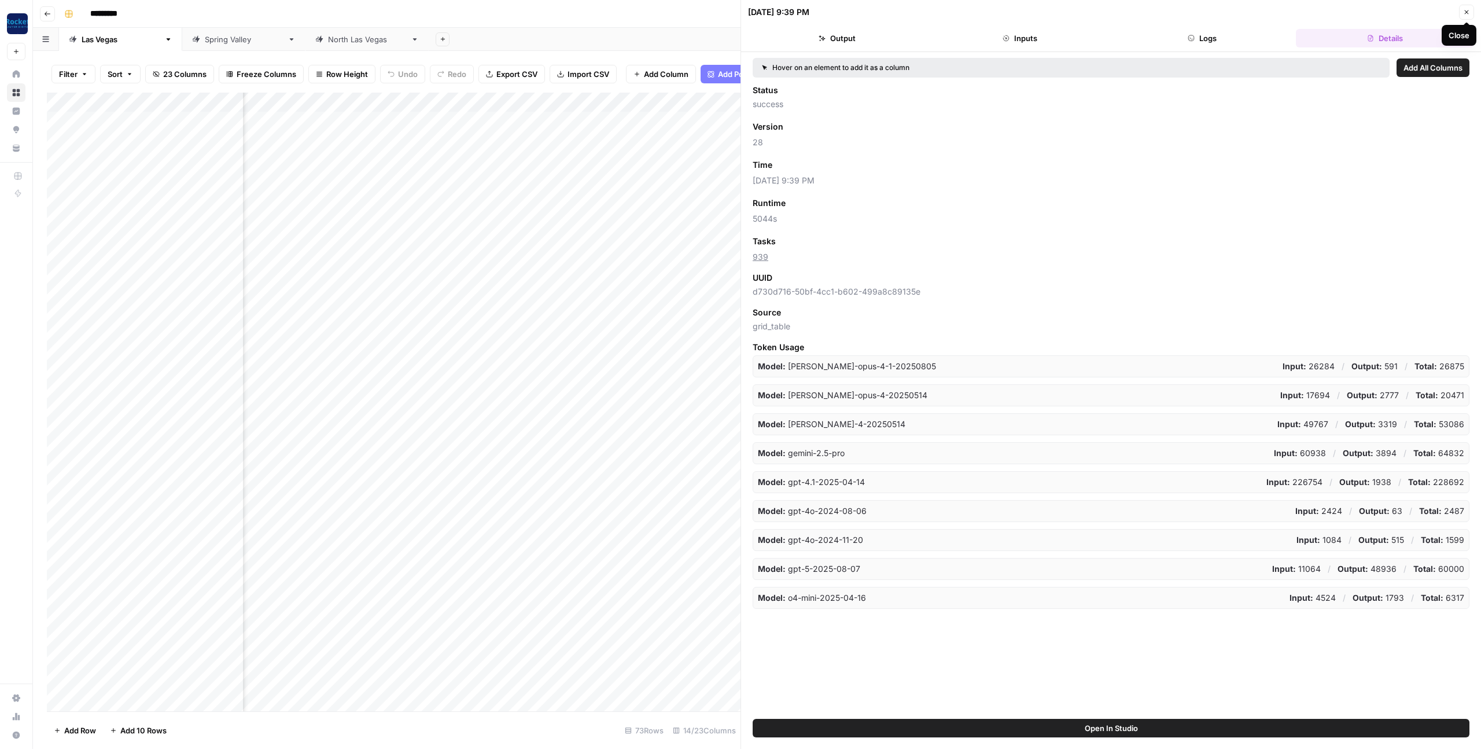
click at [1465, 11] on icon "button" at bounding box center [1467, 12] width 4 height 4
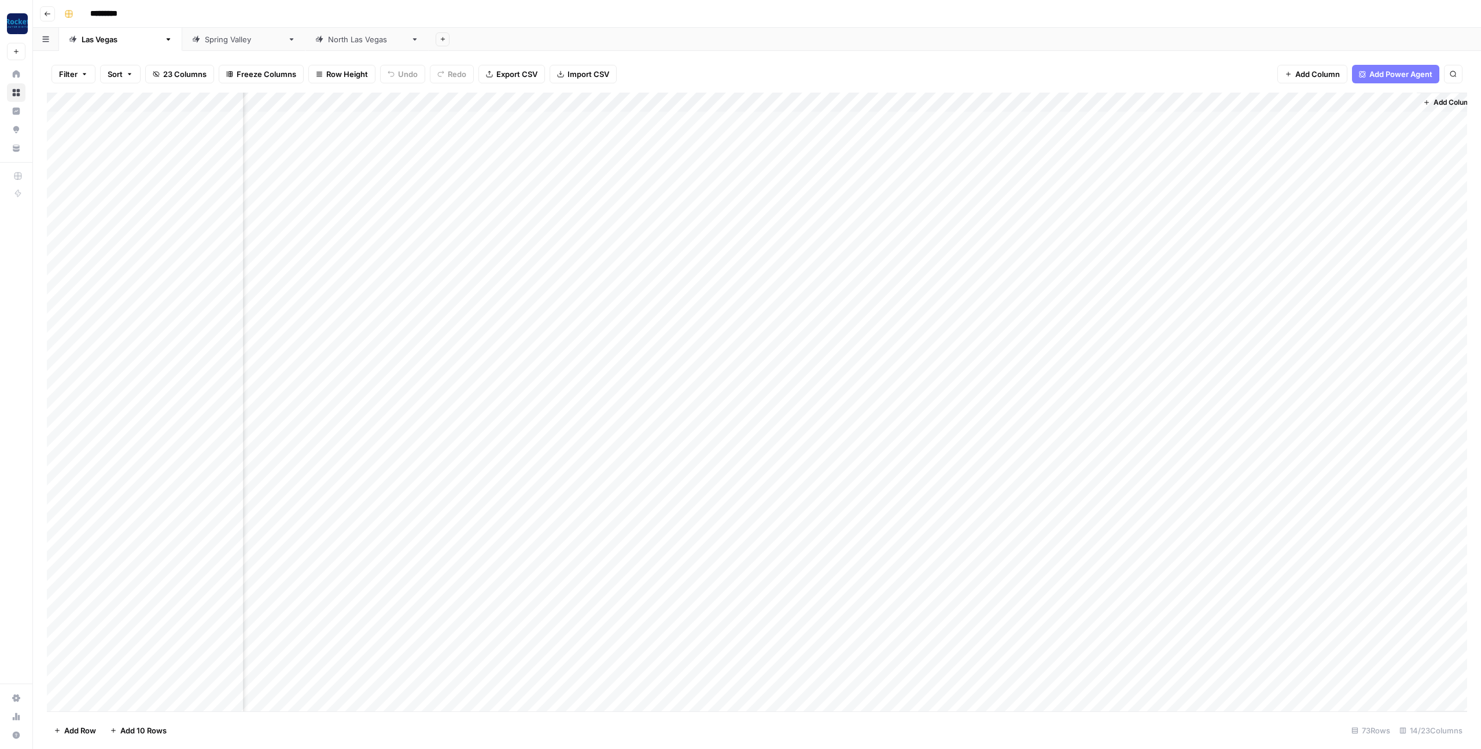
click at [1407, 104] on div "Add Column" at bounding box center [757, 402] width 1420 height 618
click at [1361, 166] on span "Filter" at bounding box center [1384, 167] width 101 height 12
type input "Time"
click at [300, 141] on div "is empty" at bounding box center [323, 135] width 168 height 22
click at [250, 223] on span "is between" at bounding box center [270, 229] width 110 height 12
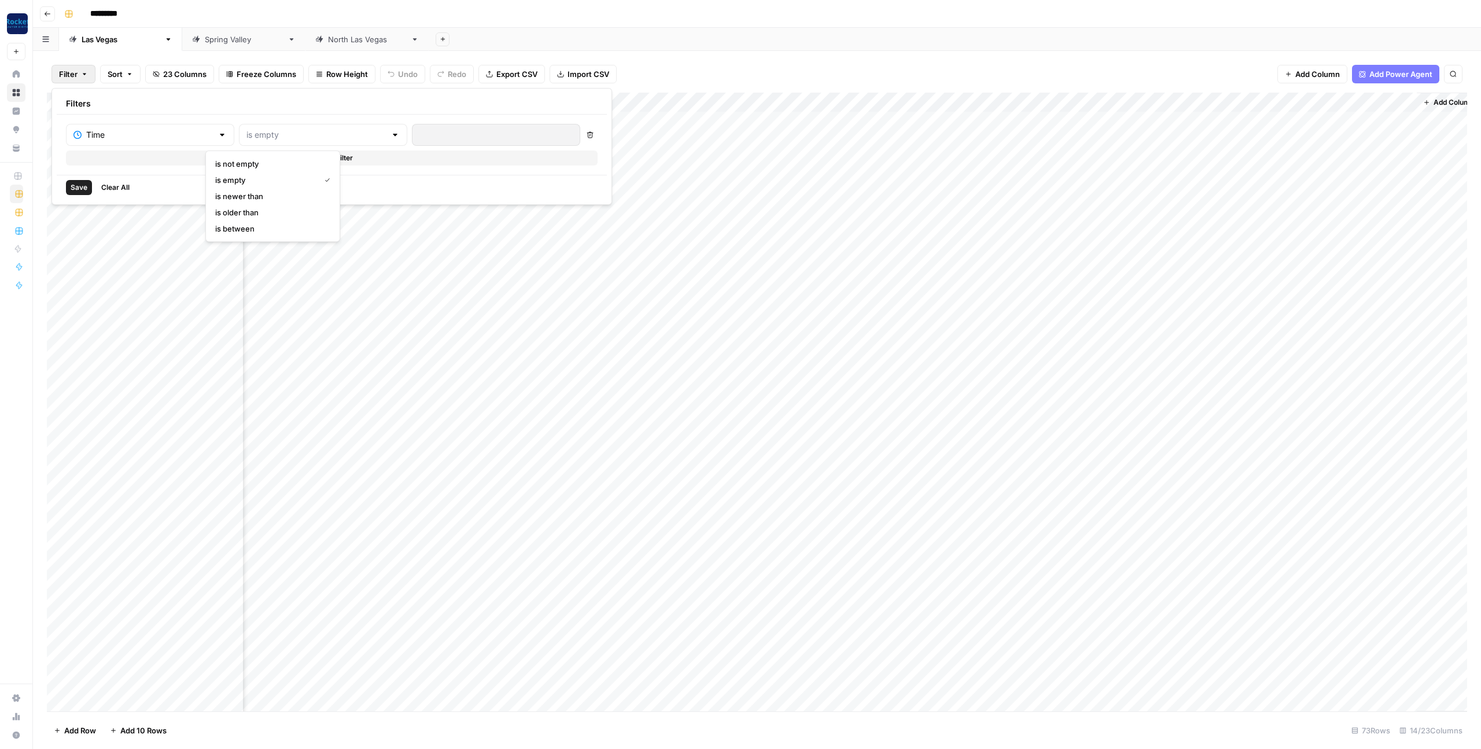
type input "is between"
click at [412, 134] on div at bounding box center [496, 135] width 168 height 22
click at [379, 211] on div "1" at bounding box center [382, 213] width 16 height 16
click at [383, 249] on div "15" at bounding box center [382, 250] width 16 height 16
type input "Sep 1, 2025 - Sep 15, 2025"
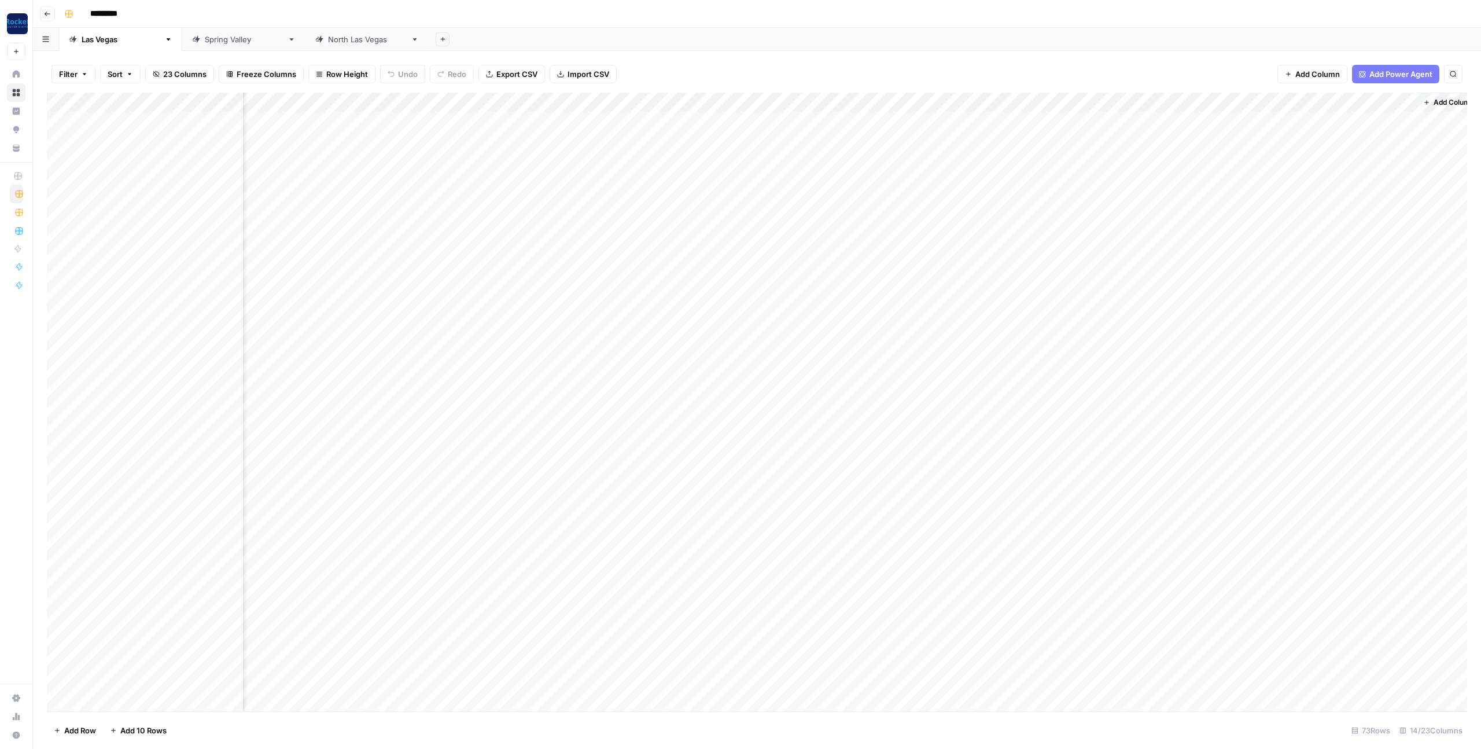
drag, startPoint x: 34, startPoint y: 2, endPoint x: 385, endPoint y: 173, distance: 390.4
click at [90, 74] on button "Filter" at bounding box center [73, 74] width 44 height 19
click at [75, 188] on span "Save" at bounding box center [79, 187] width 17 height 10
click at [76, 76] on span "Filter" at bounding box center [79, 75] width 19 height 12
click at [699, 23] on header "Go back *********" at bounding box center [757, 14] width 1448 height 28
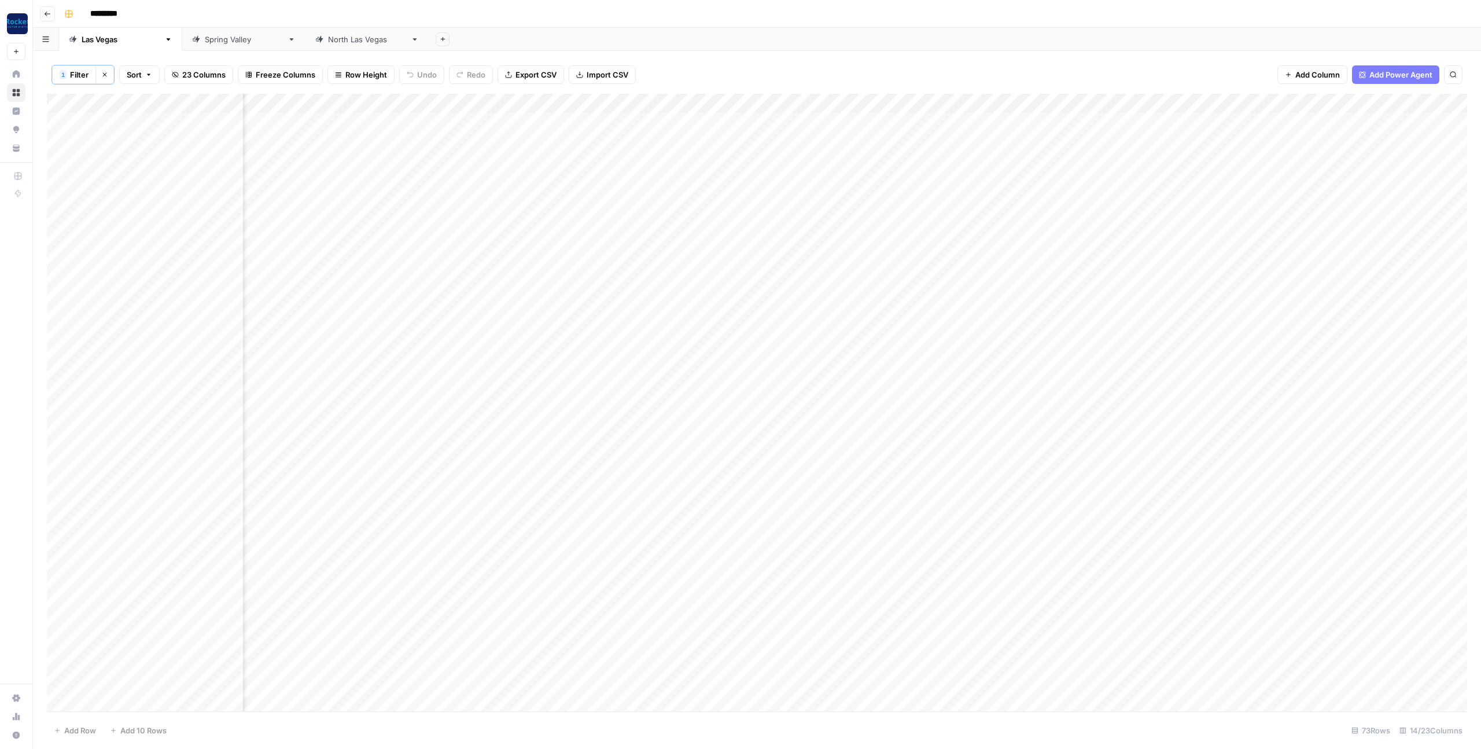
scroll to position [0, 106]
click at [1383, 102] on div "Add Column" at bounding box center [757, 402] width 1420 height 617
click at [1344, 169] on span "Filter" at bounding box center [1371, 169] width 101 height 12
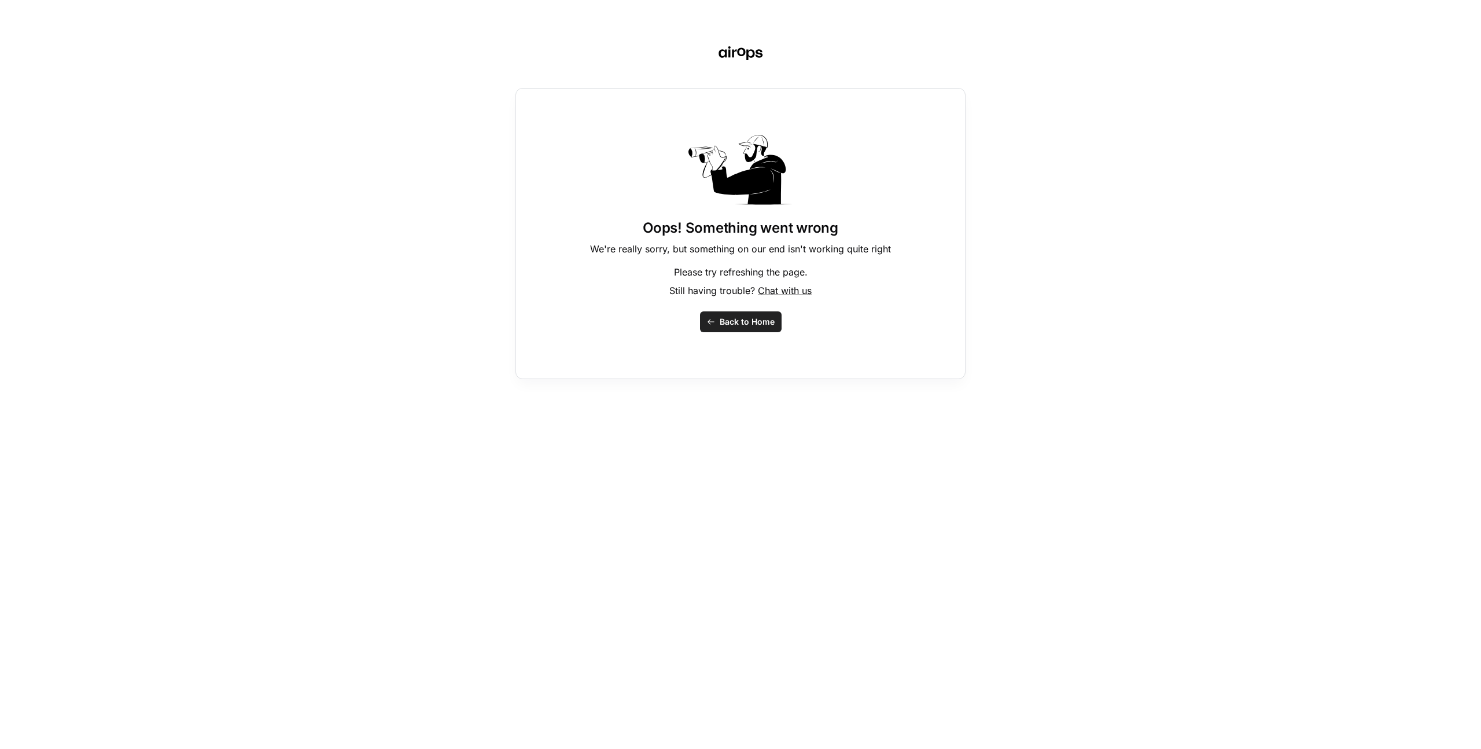
click at [744, 327] on button "Back to Home" at bounding box center [741, 321] width 82 height 21
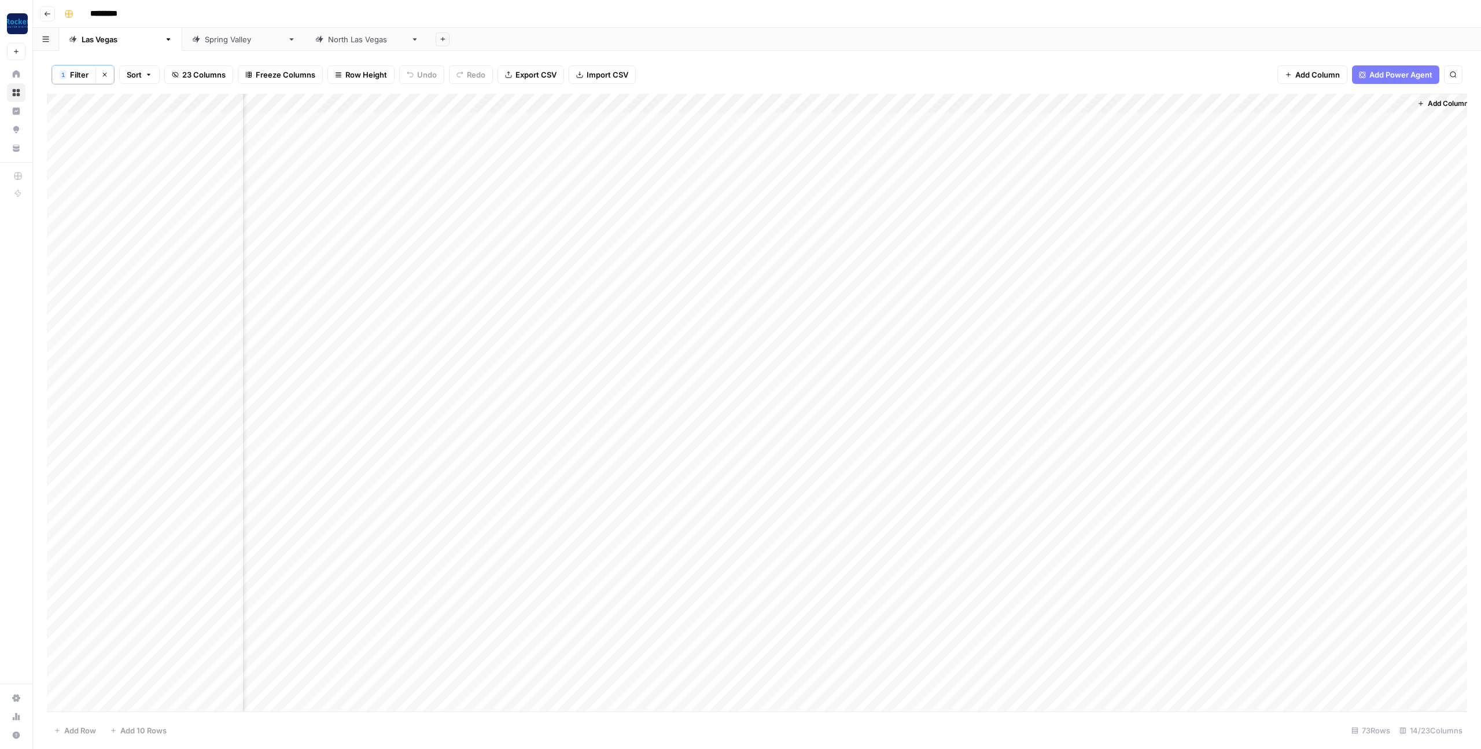
scroll to position [0, 106]
click at [1383, 102] on div "Add Column" at bounding box center [757, 402] width 1420 height 617
click at [1336, 131] on input "Time" at bounding box center [1366, 132] width 117 height 12
click at [1348, 102] on div "Add Column" at bounding box center [757, 402] width 1420 height 617
click at [1317, 137] on div "Time" at bounding box center [1367, 131] width 128 height 19
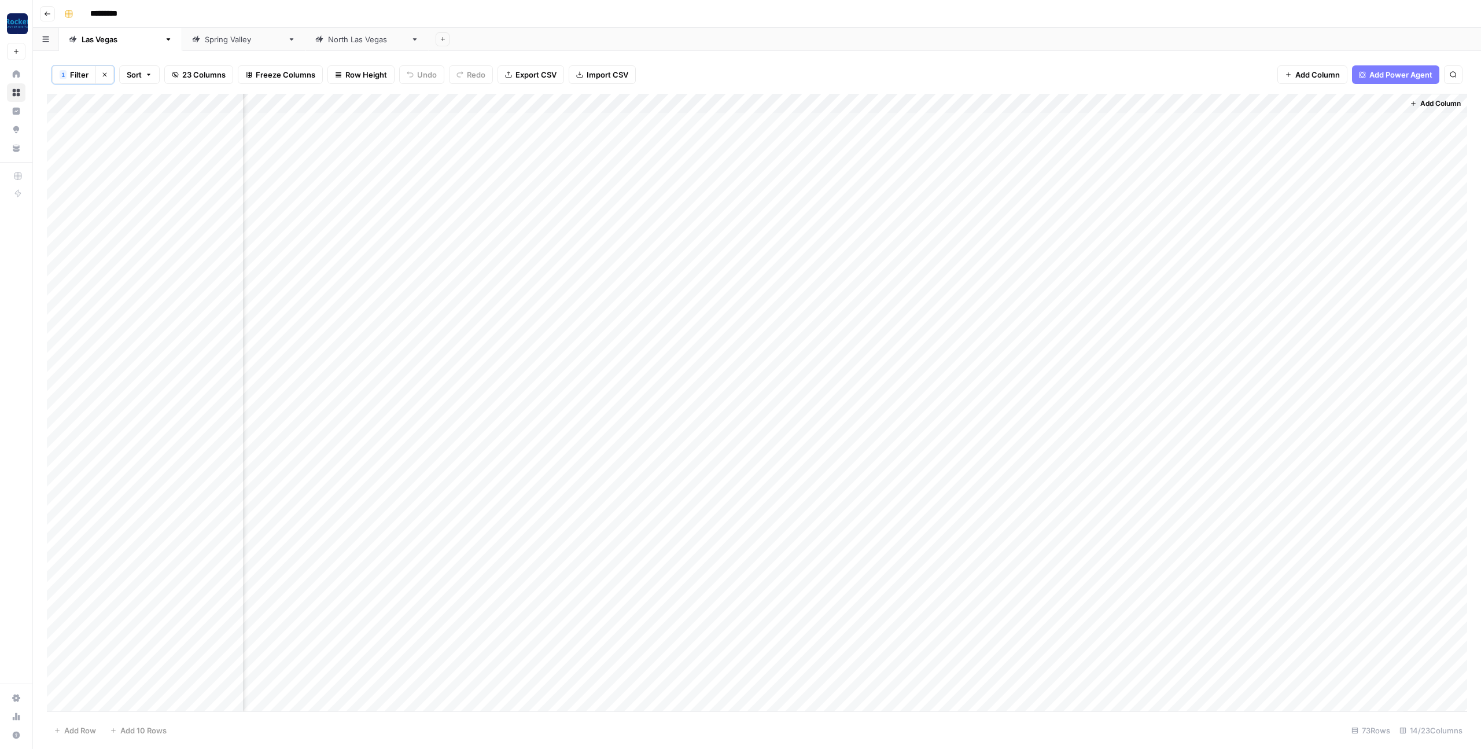
click at [1378, 102] on div "Add Column" at bounding box center [757, 402] width 1420 height 617
click at [1332, 169] on span "Filter" at bounding box center [1371, 169] width 101 height 12
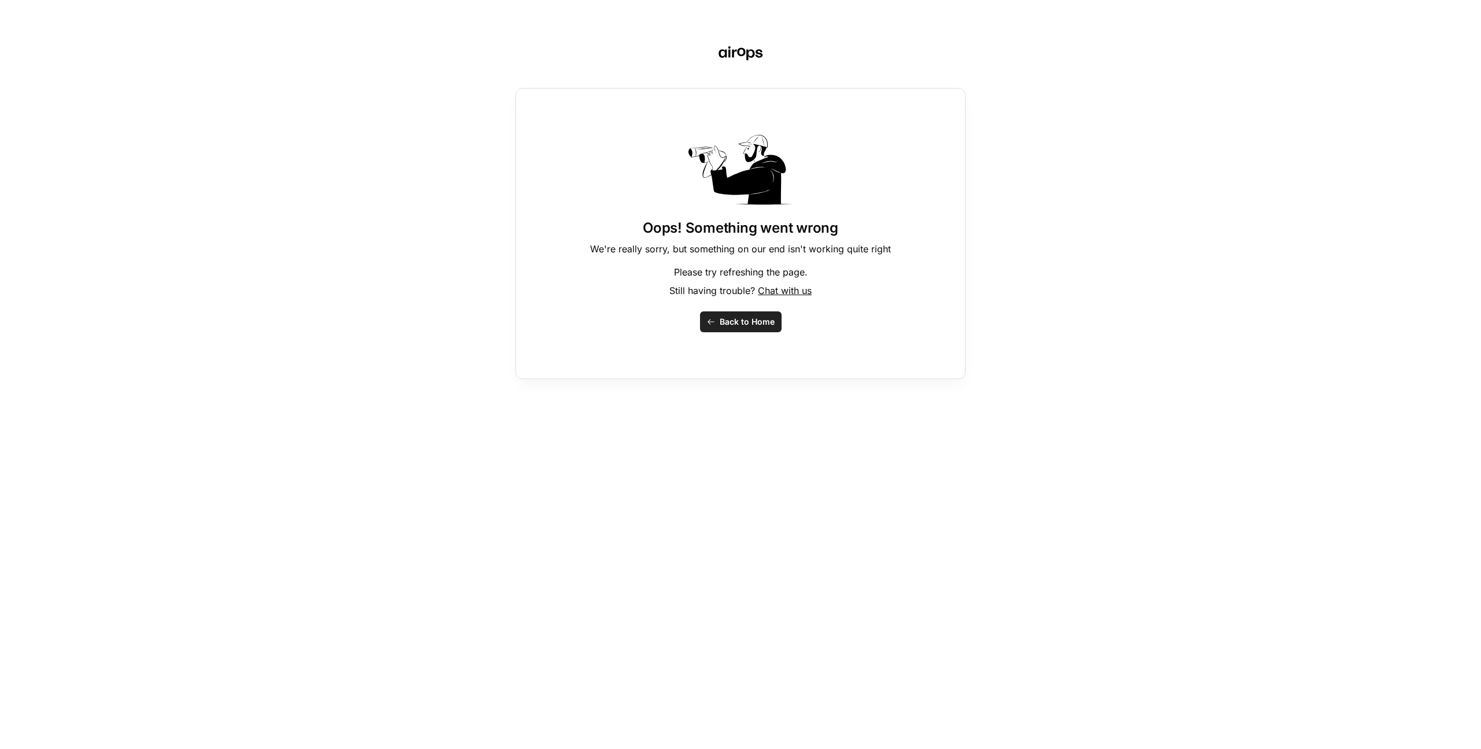
click at [731, 321] on span "Back to Home" at bounding box center [747, 322] width 55 height 12
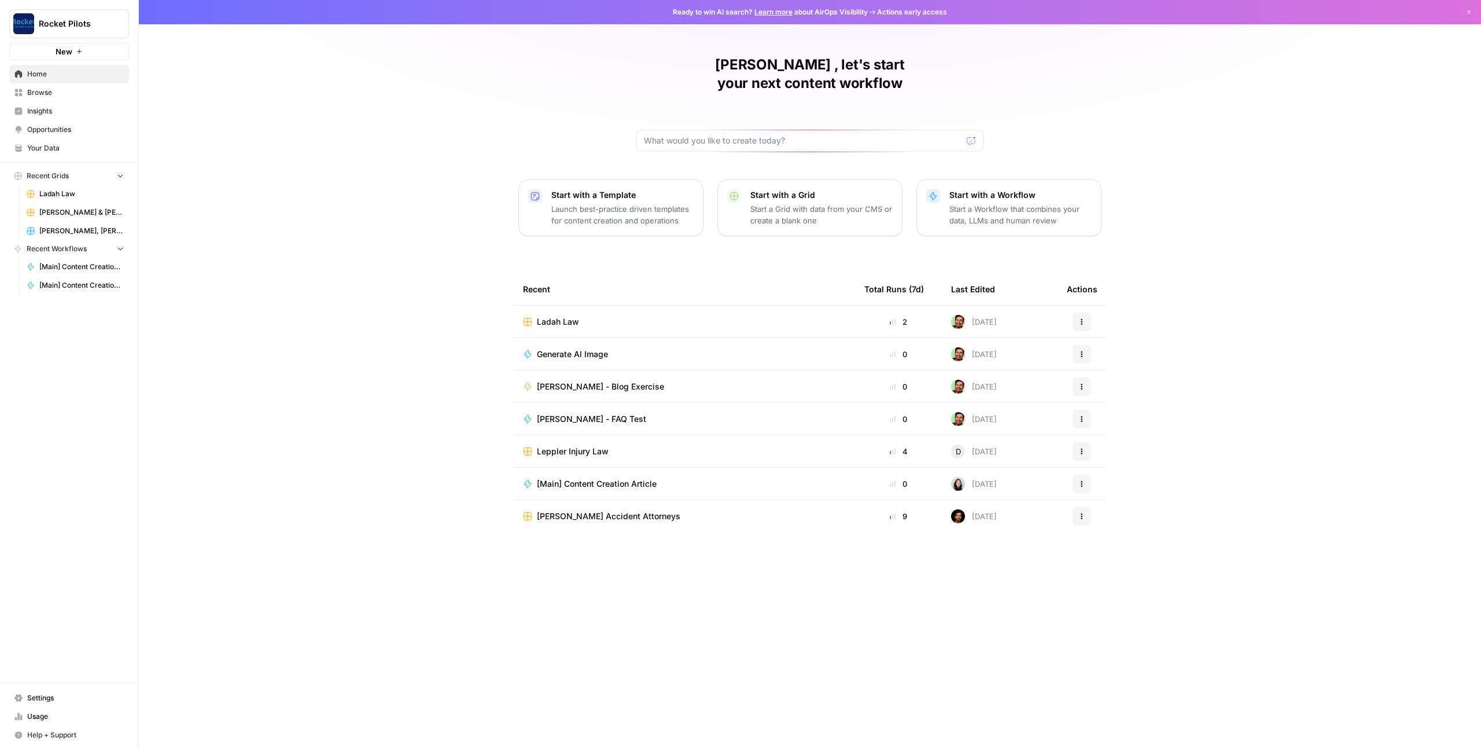
click at [53, 196] on span "Ladah Law" at bounding box center [81, 194] width 84 height 10
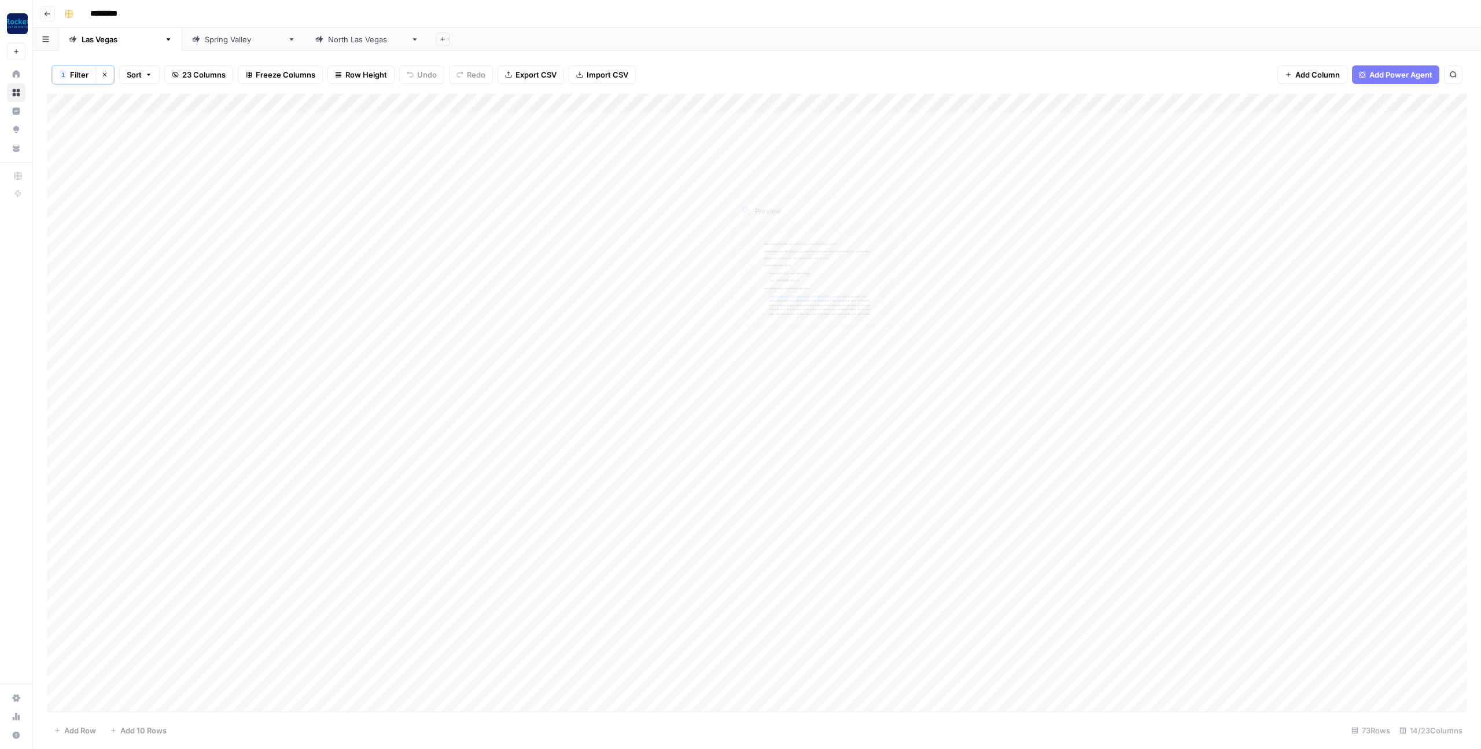
scroll to position [0, 106]
click at [1384, 102] on div "Add Column" at bounding box center [757, 402] width 1420 height 617
click at [1331, 168] on span "Filter" at bounding box center [1371, 169] width 101 height 12
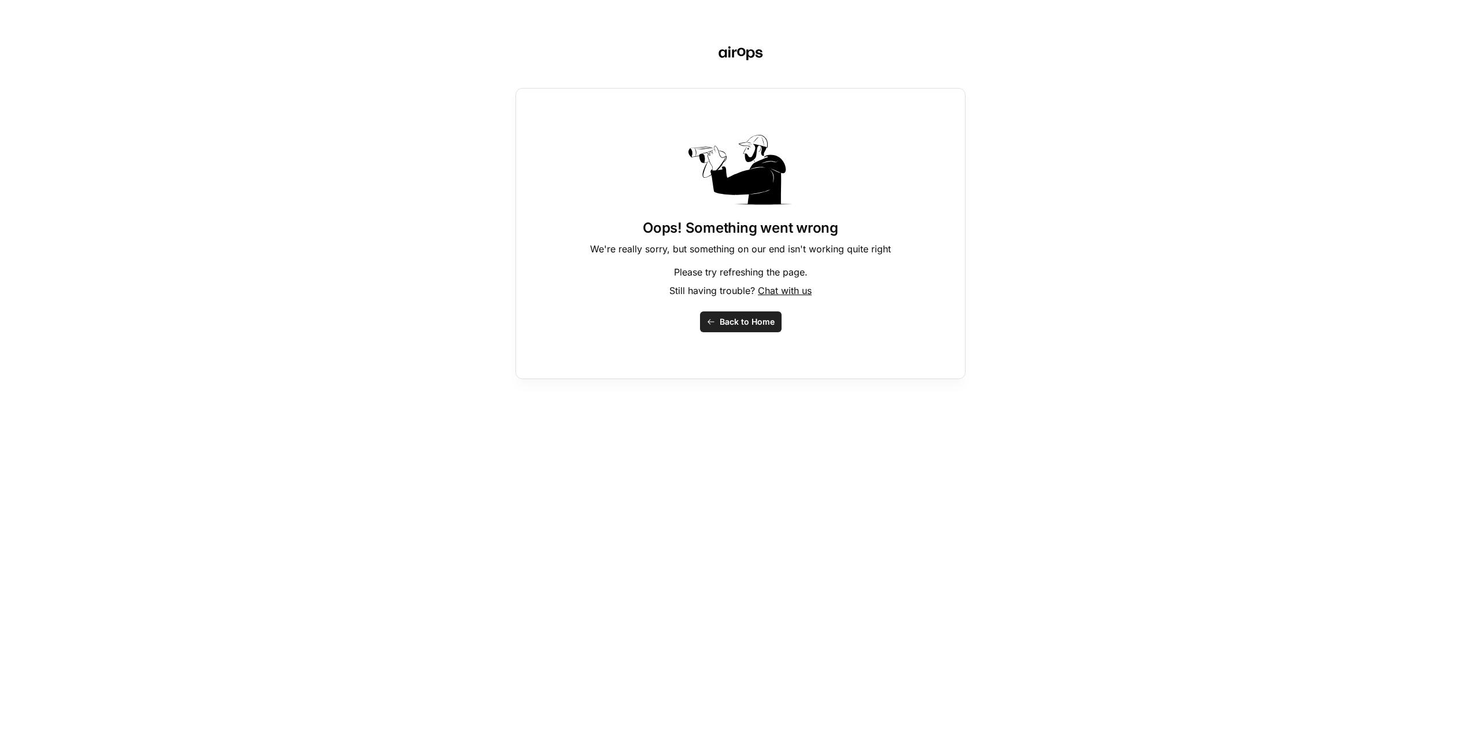
drag, startPoint x: 751, startPoint y: 324, endPoint x: 745, endPoint y: 321, distance: 7.0
click at [751, 324] on span "Back to Home" at bounding box center [747, 322] width 55 height 12
click at [743, 323] on span "Back to Home" at bounding box center [747, 322] width 55 height 12
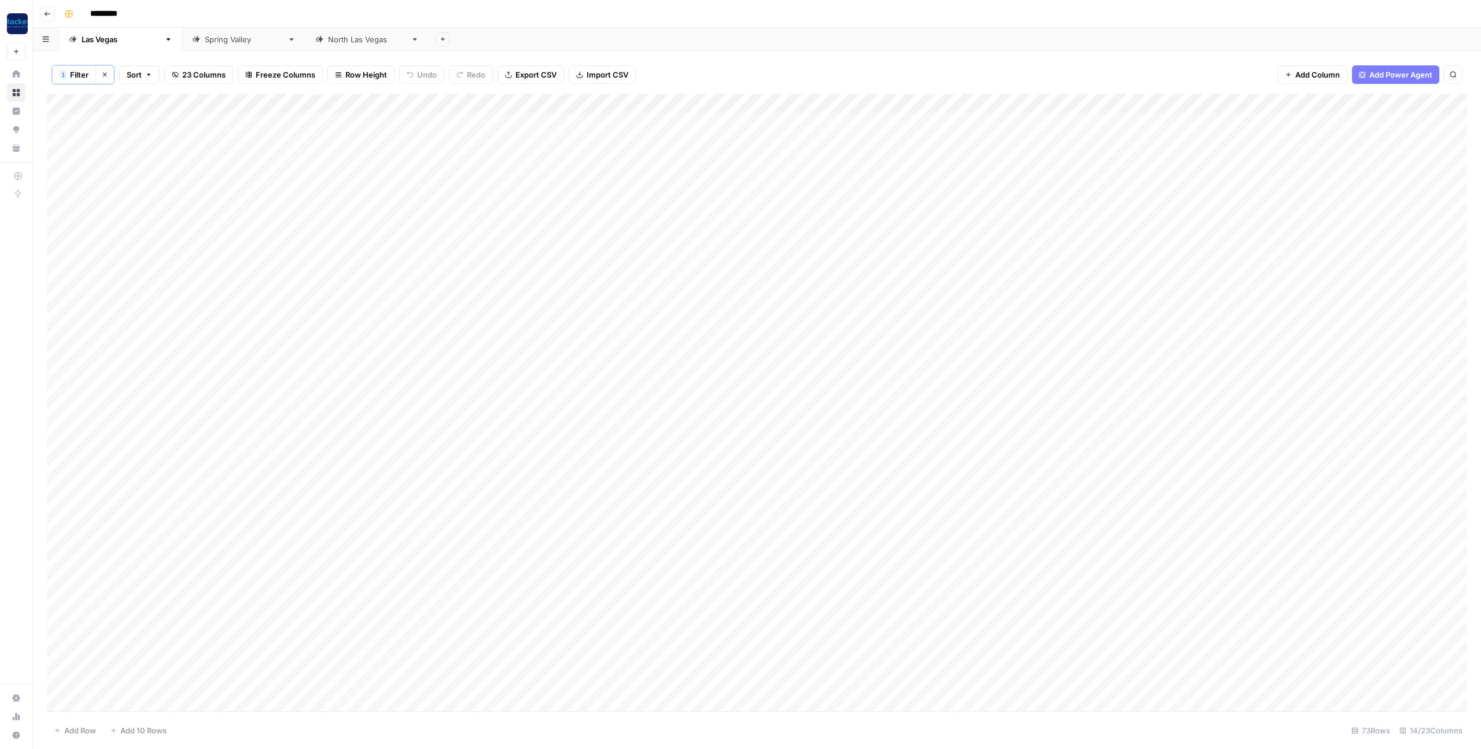
click at [85, 73] on span "Filter" at bounding box center [79, 75] width 19 height 12
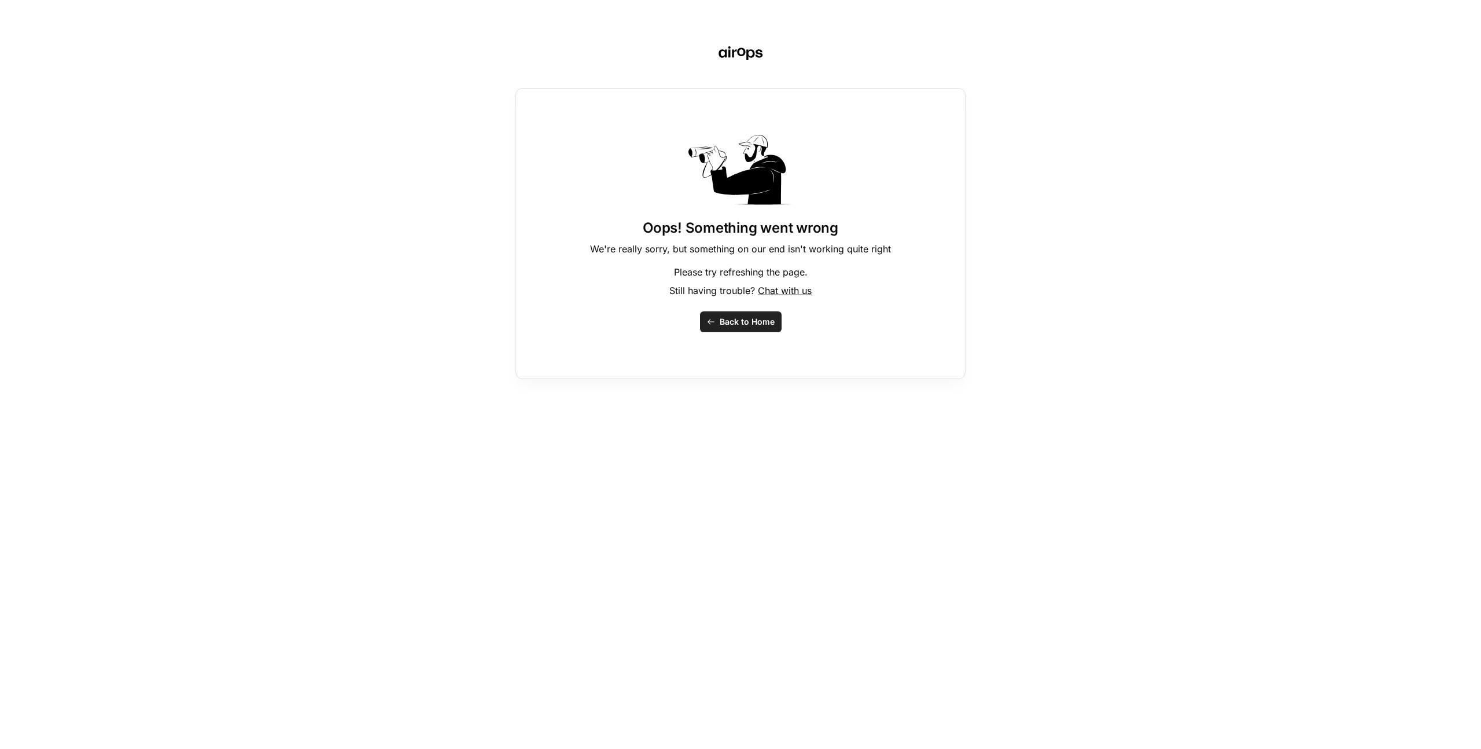
click at [725, 322] on span "Back to Home" at bounding box center [747, 322] width 55 height 12
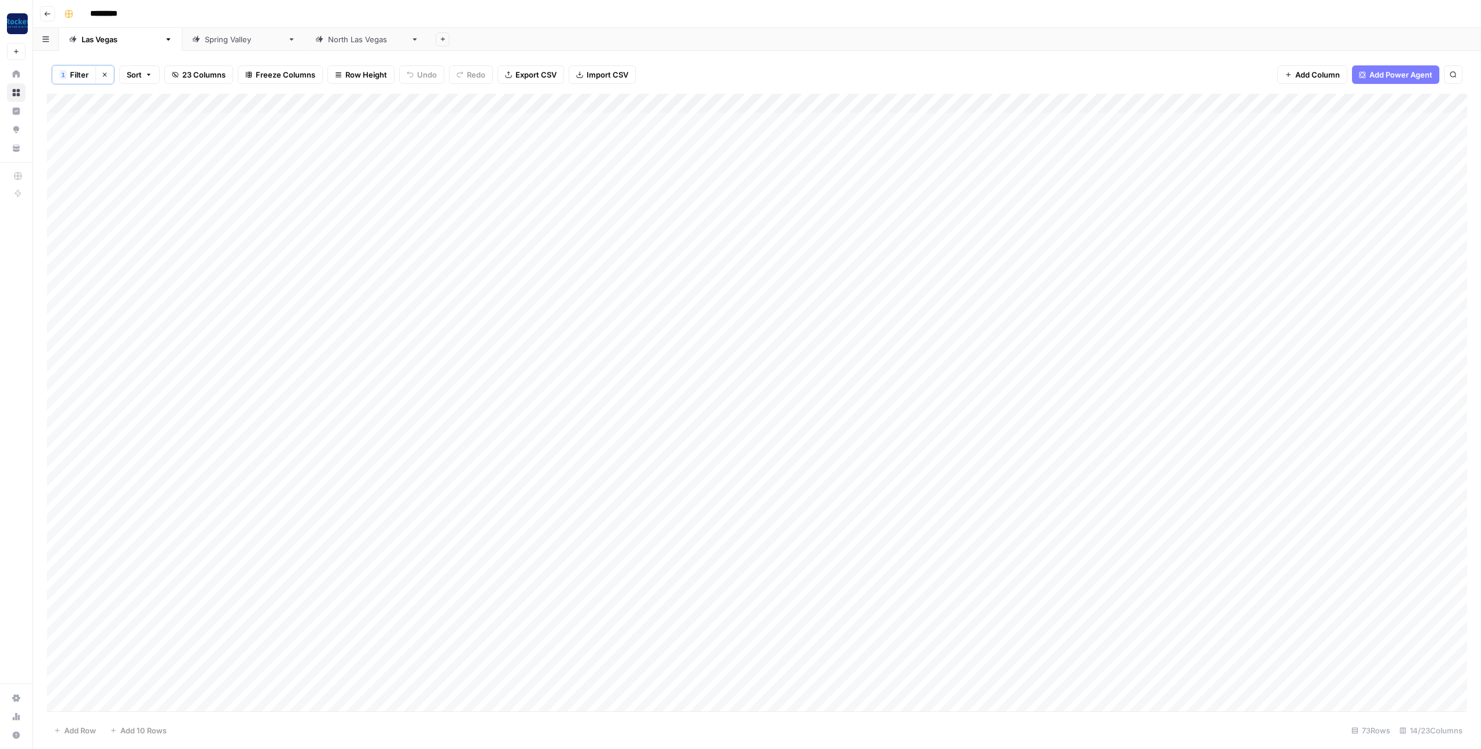
click at [105, 73] on icon "button" at bounding box center [104, 74] width 7 height 7
click at [803, 36] on div "Add Sheet" at bounding box center [955, 39] width 1052 height 23
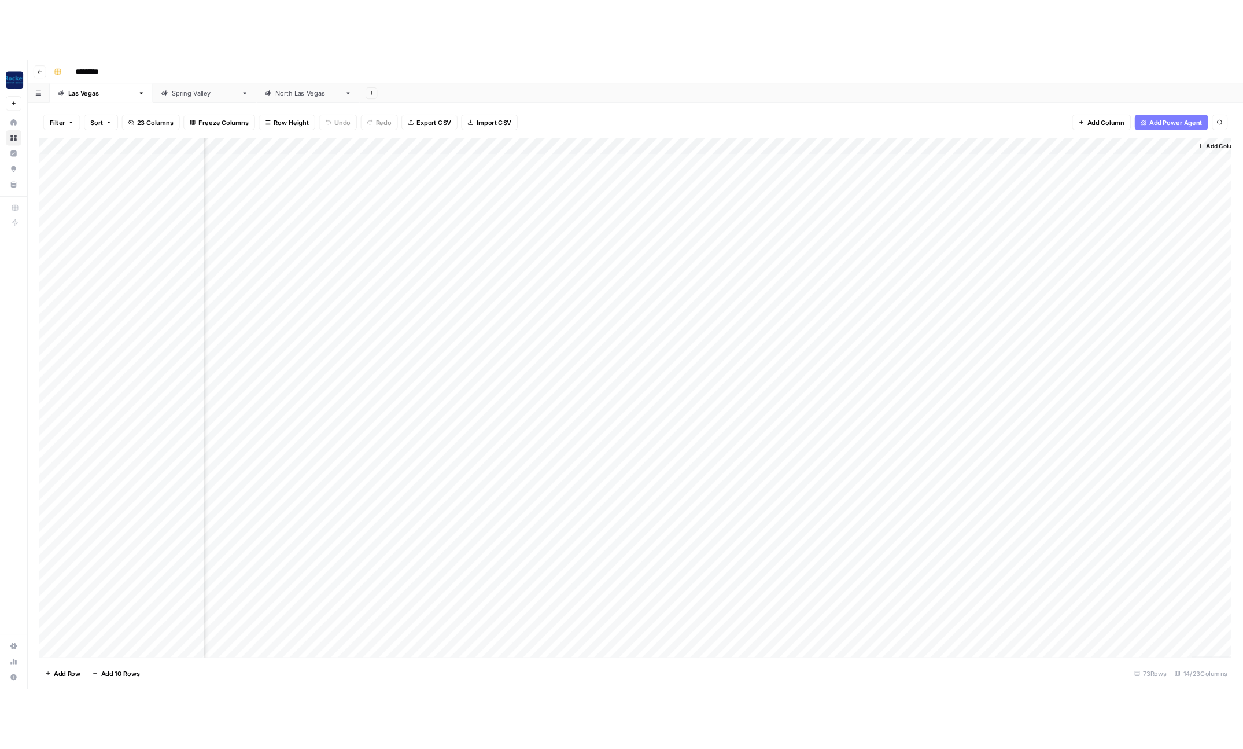
scroll to position [0, 106]
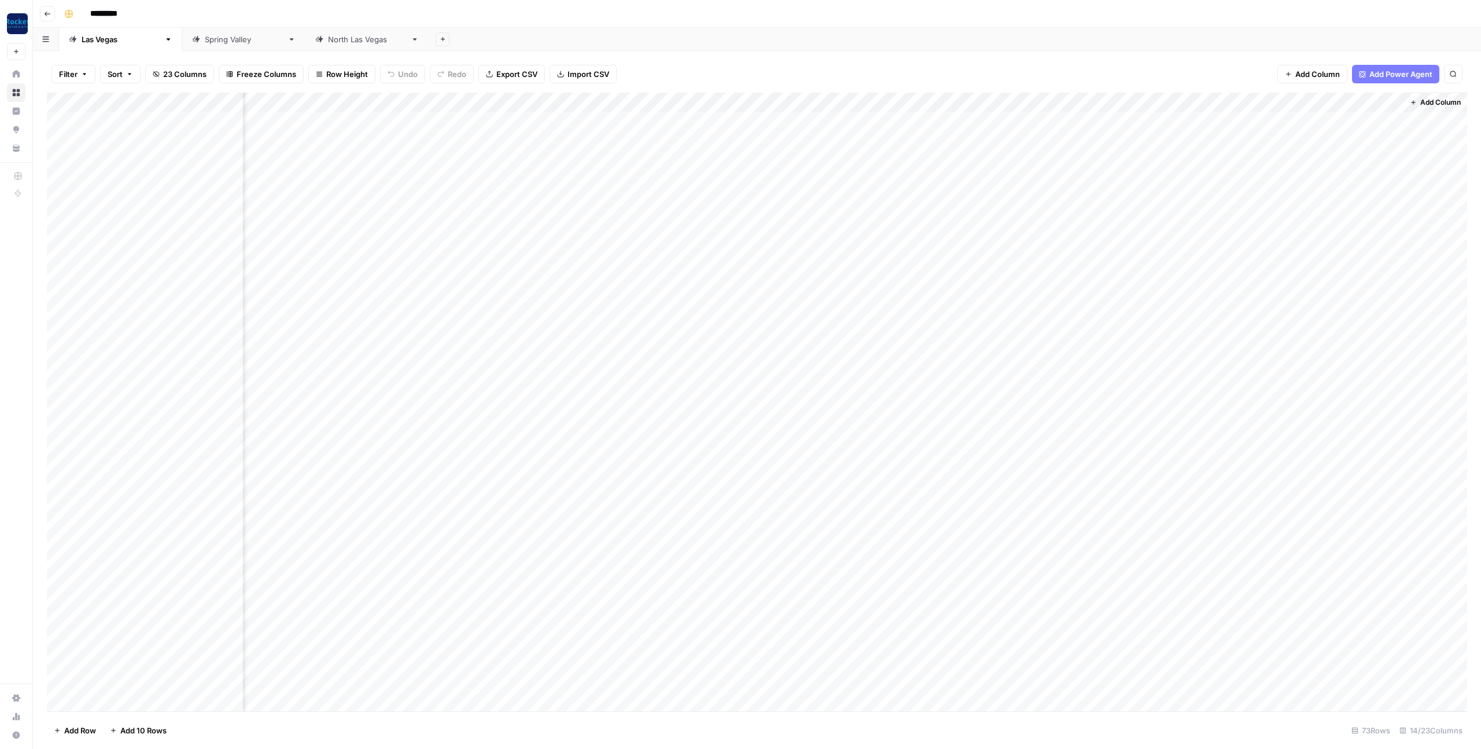
click at [1334, 102] on div "Add Column" at bounding box center [757, 402] width 1420 height 618
click at [1452, 145] on div "Add Column" at bounding box center [1435, 402] width 64 height 618
click at [1394, 101] on div "Add Column" at bounding box center [757, 402] width 1420 height 618
click at [1079, 28] on div "Add Sheet" at bounding box center [955, 39] width 1052 height 23
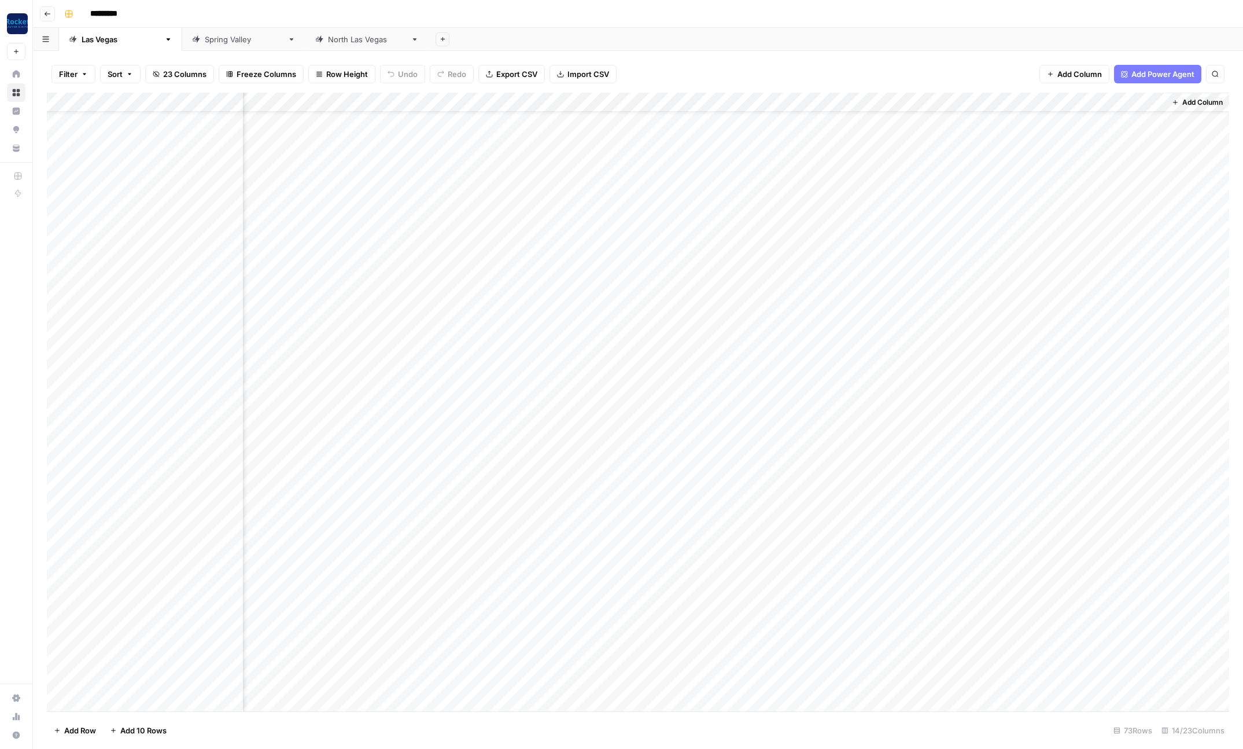
scroll to position [0, 344]
click at [1201, 141] on div "Add Column" at bounding box center [1198, 402] width 64 height 618
click at [1017, 141] on div "Add Column" at bounding box center [638, 402] width 1182 height 618
drag, startPoint x: 1014, startPoint y: 141, endPoint x: 1014, endPoint y: 292, distance: 151.6
click at [1014, 292] on div "Add Column" at bounding box center [638, 402] width 1182 height 618
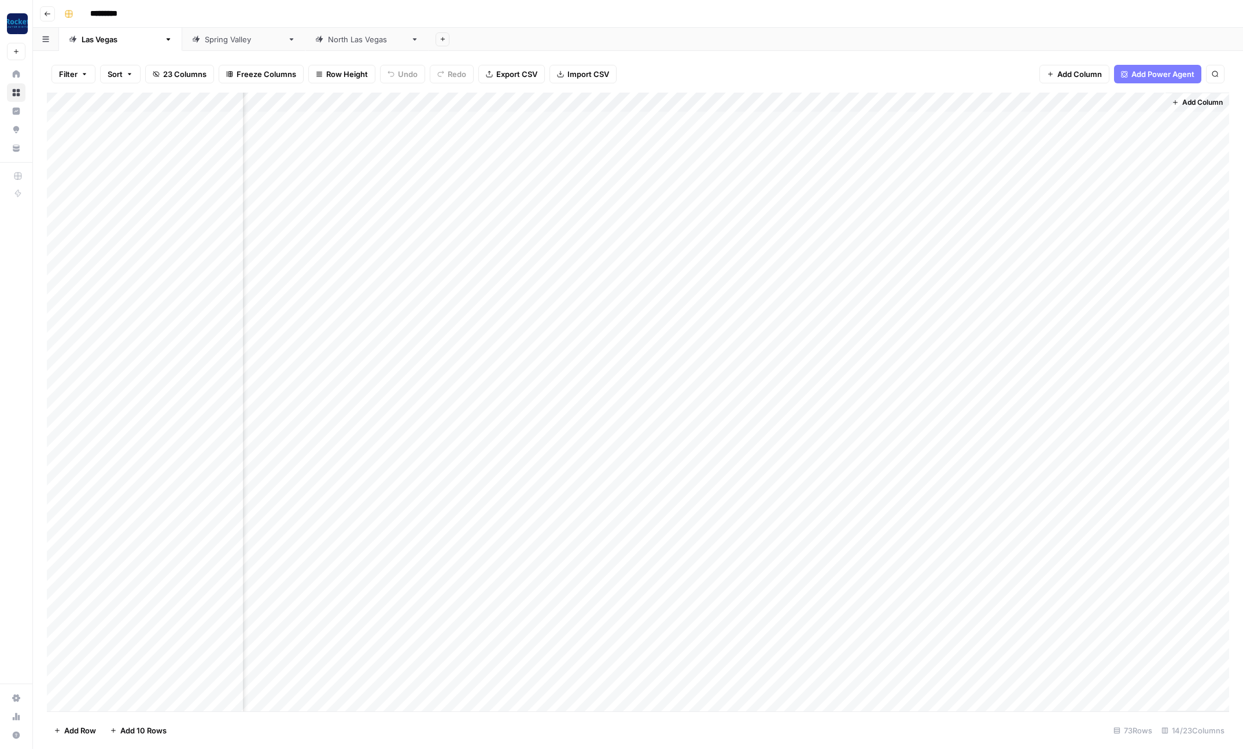
click at [205, 36] on div "Spring Valley" at bounding box center [244, 40] width 78 height 12
click at [328, 37] on div "North Las Vegas" at bounding box center [367, 40] width 78 height 12
drag, startPoint x: 1114, startPoint y: 121, endPoint x: 1104, endPoint y: 121, distance: 9.9
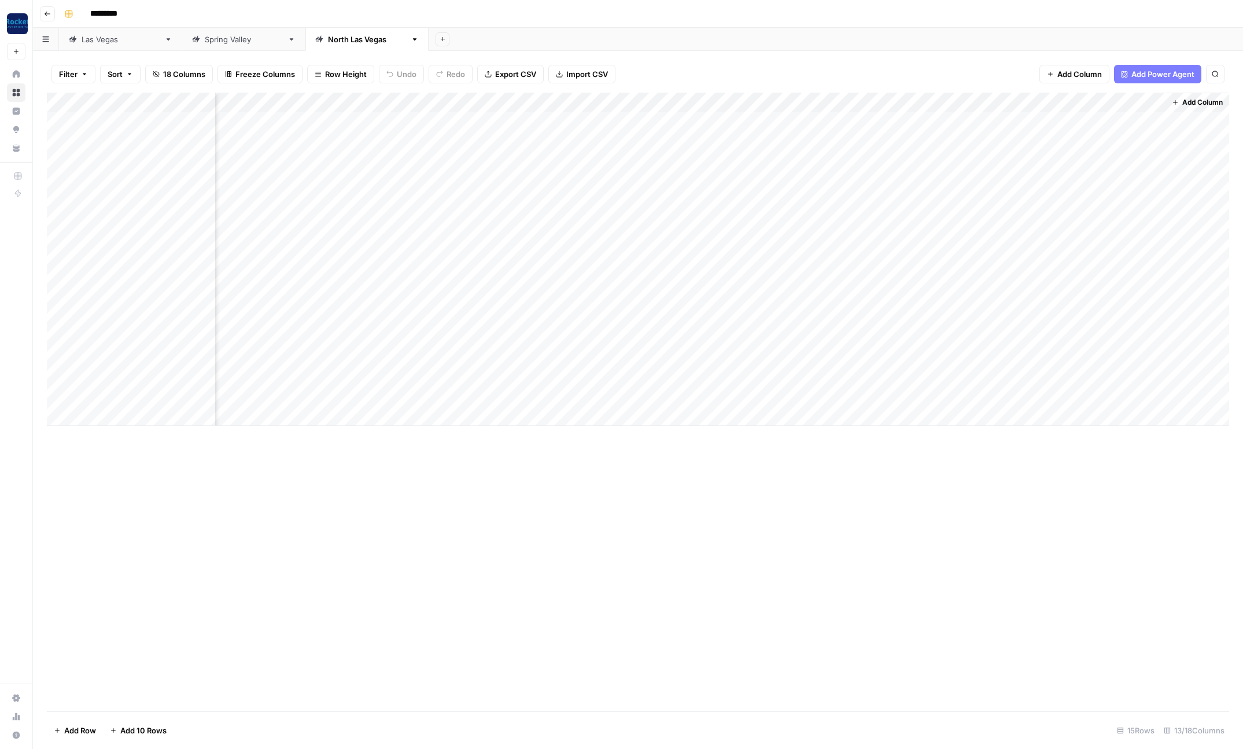
click at [1114, 121] on div "Add Column" at bounding box center [638, 259] width 1182 height 333
click at [1089, 372] on div "Add Column" at bounding box center [638, 259] width 1182 height 333
click at [205, 42] on div "Spring Valley" at bounding box center [244, 40] width 78 height 12
drag, startPoint x: 1079, startPoint y: 142, endPoint x: 1078, endPoint y: 258, distance: 116.3
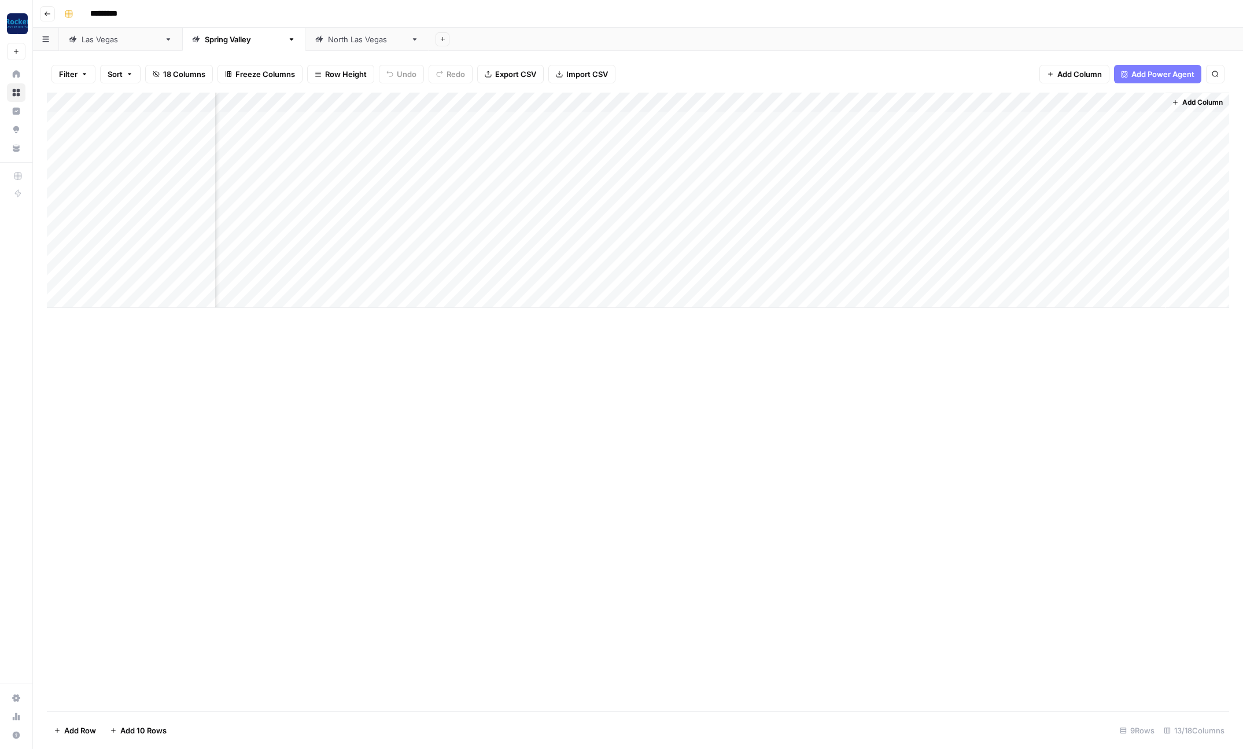
click at [1078, 258] on div "Add Column" at bounding box center [638, 200] width 1182 height 215
click at [1087, 278] on div "Add Column" at bounding box center [638, 200] width 1182 height 215
click at [1083, 123] on div "Add Column" at bounding box center [638, 200] width 1182 height 215
drag, startPoint x: 1082, startPoint y: 139, endPoint x: 1085, endPoint y: 258, distance: 119.2
click at [1083, 257] on div "Add Column" at bounding box center [638, 200] width 1182 height 215
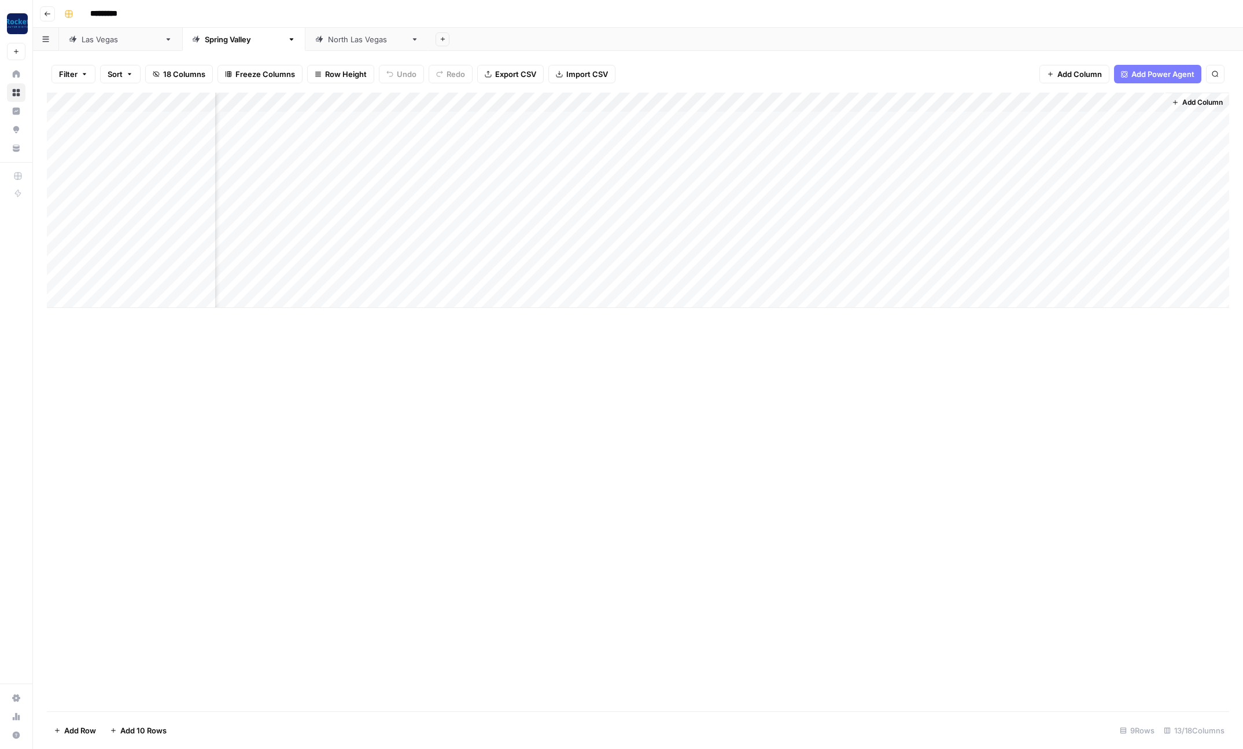
click at [305, 32] on link "North Las Vegas" at bounding box center [366, 39] width 123 height 23
drag, startPoint x: 1083, startPoint y: 121, endPoint x: 1079, endPoint y: 386, distance: 264.4
click at [1079, 386] on div "Add Column" at bounding box center [638, 259] width 1182 height 333
click at [205, 40] on div "Spring Valley" at bounding box center [244, 40] width 78 height 12
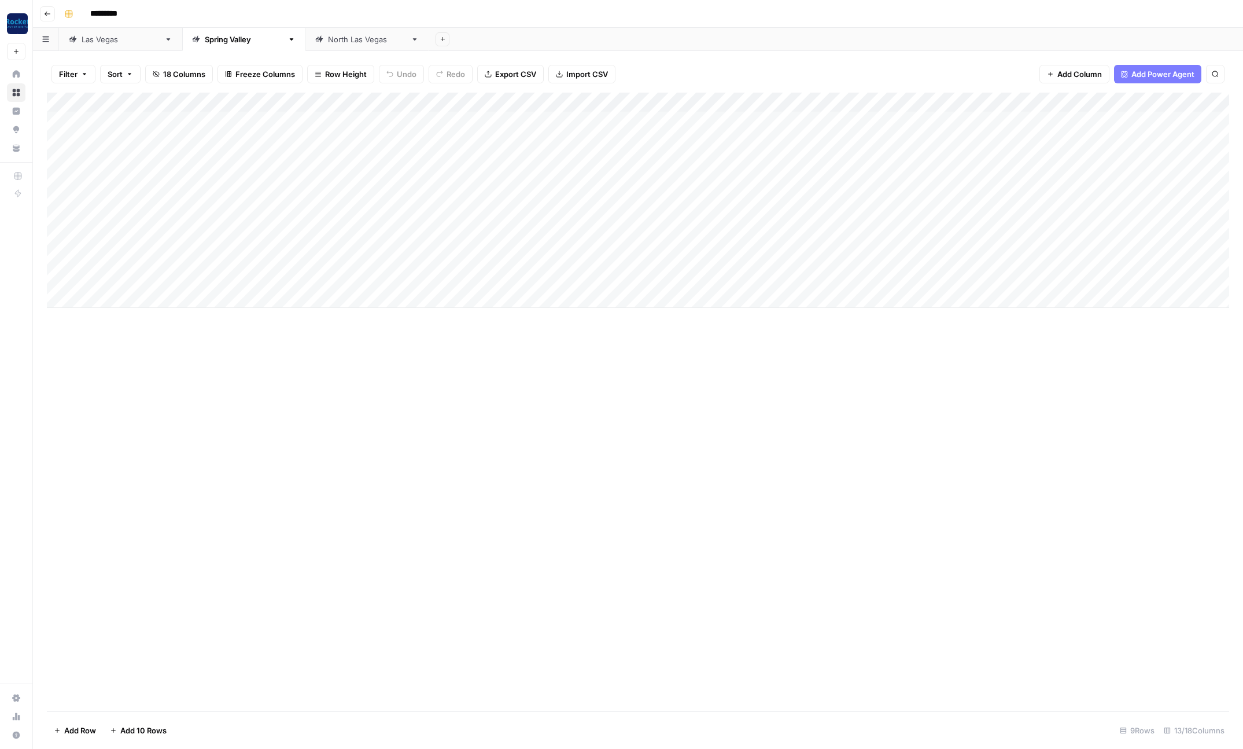
click at [101, 43] on div "Las Vegas" at bounding box center [121, 40] width 78 height 12
drag, startPoint x: 1096, startPoint y: 140, endPoint x: 1091, endPoint y: 499, distance: 359.3
click at [1090, 500] on div "Add Column" at bounding box center [638, 402] width 1182 height 618
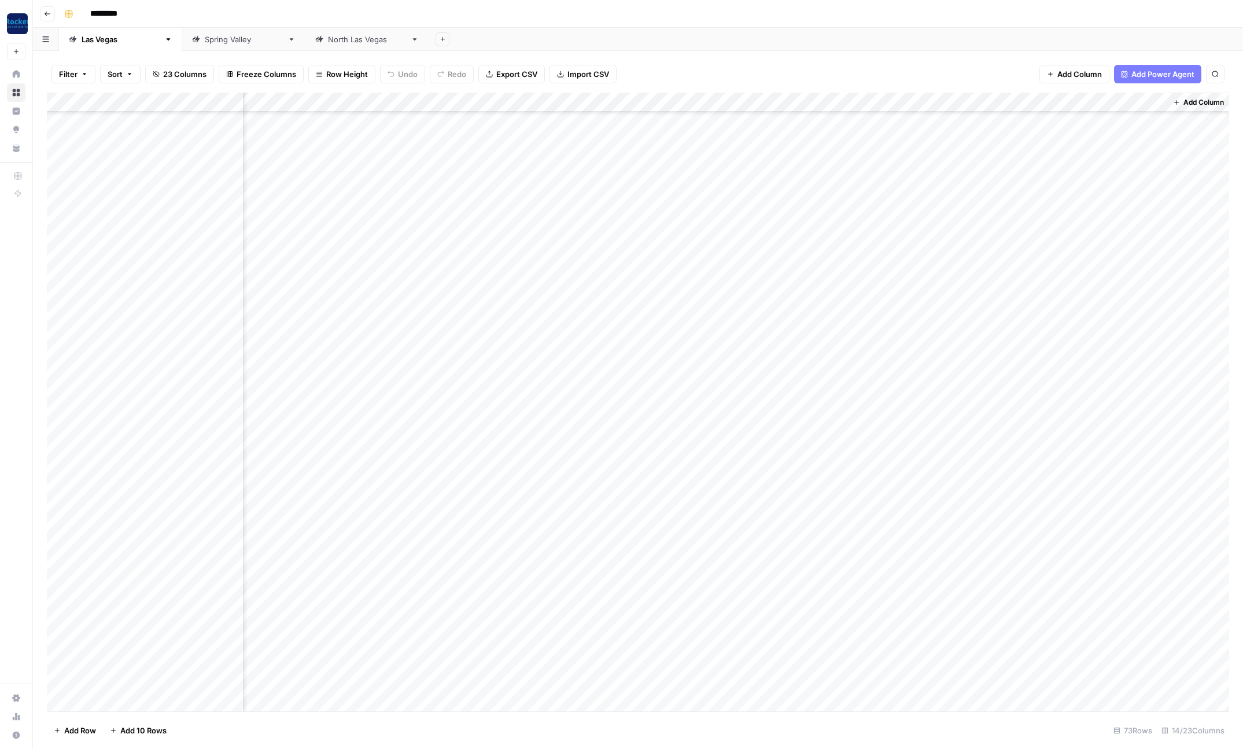
drag, startPoint x: 1085, startPoint y: 222, endPoint x: 1087, endPoint y: 336, distance: 114.0
click at [1087, 336] on div "Add Column" at bounding box center [638, 402] width 1182 height 618
drag, startPoint x: 1085, startPoint y: 193, endPoint x: 1094, endPoint y: 461, distance: 268.6
click at [1094, 461] on div "Add Column" at bounding box center [638, 402] width 1182 height 618
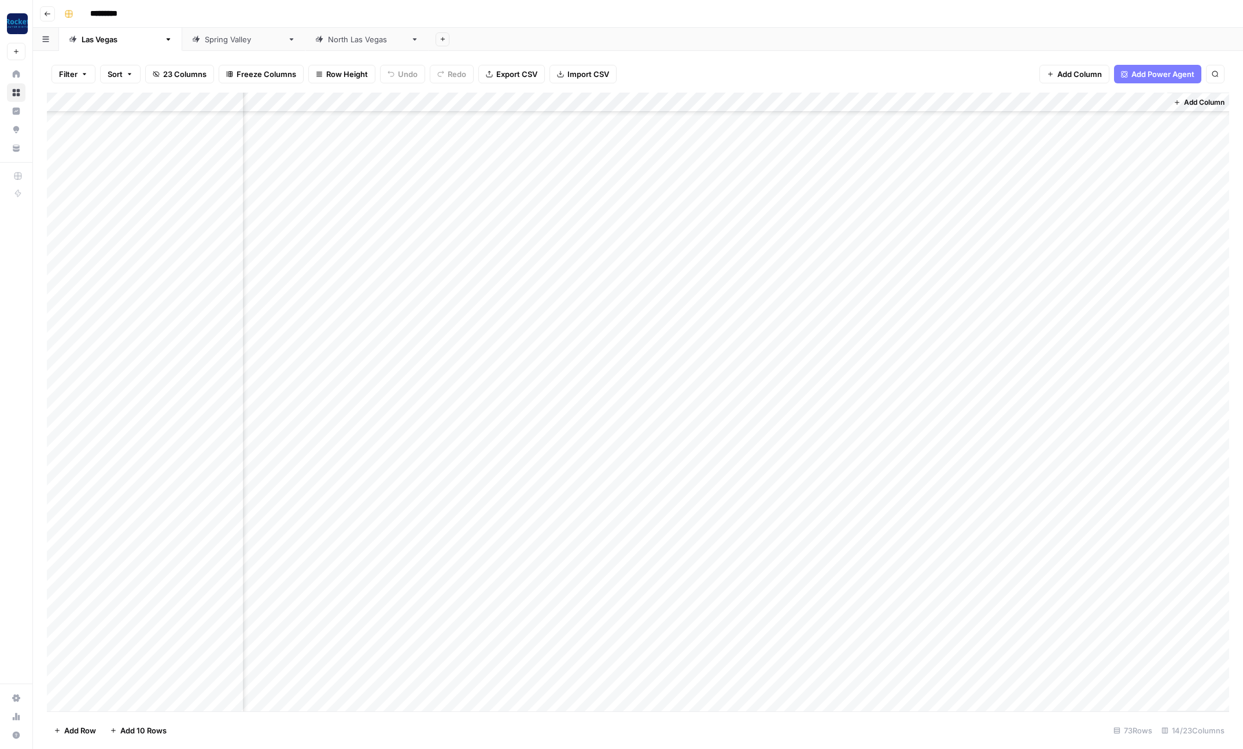
click at [1054, 306] on div "Add Column" at bounding box center [638, 402] width 1182 height 618
click at [1078, 541] on div "Add Column" at bounding box center [638, 402] width 1182 height 618
click at [1086, 409] on div "Add Column" at bounding box center [638, 402] width 1182 height 618
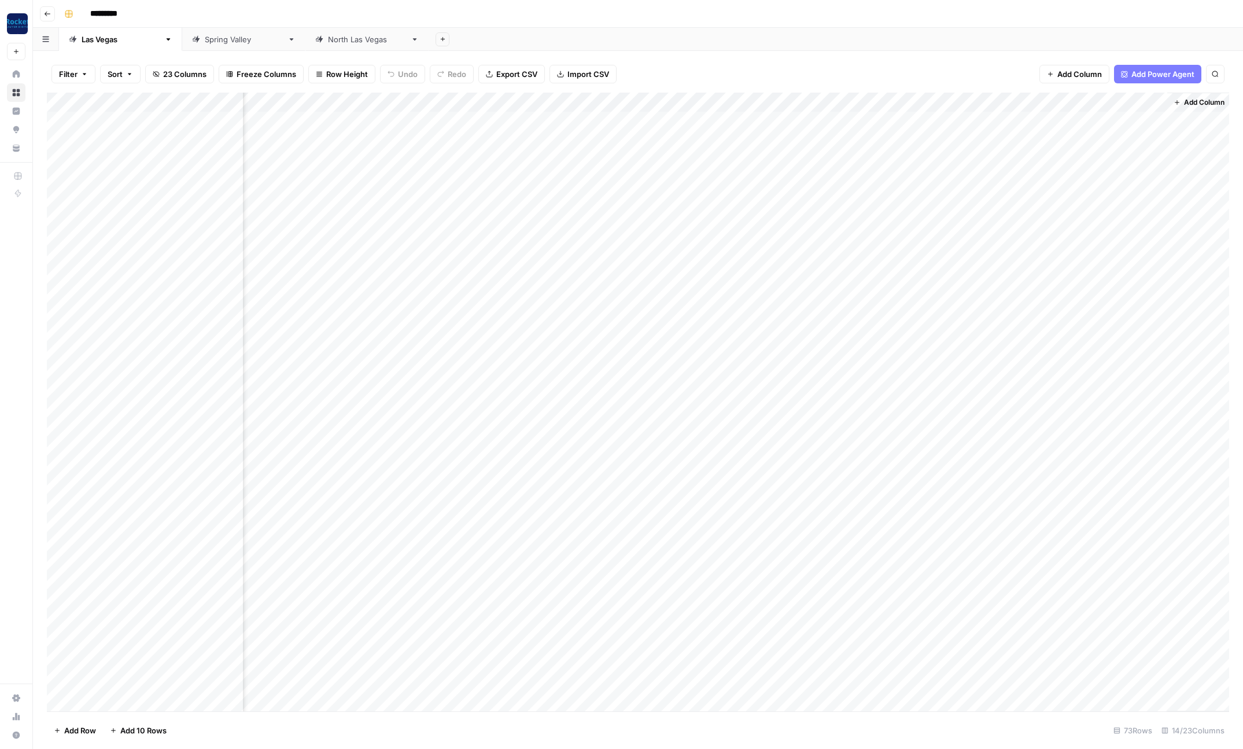
click at [1083, 318] on div "Add Column" at bounding box center [638, 402] width 1182 height 618
click at [1092, 544] on div "Add Column" at bounding box center [638, 402] width 1182 height 618
click at [1108, 153] on div "Add Column" at bounding box center [638, 402] width 1182 height 618
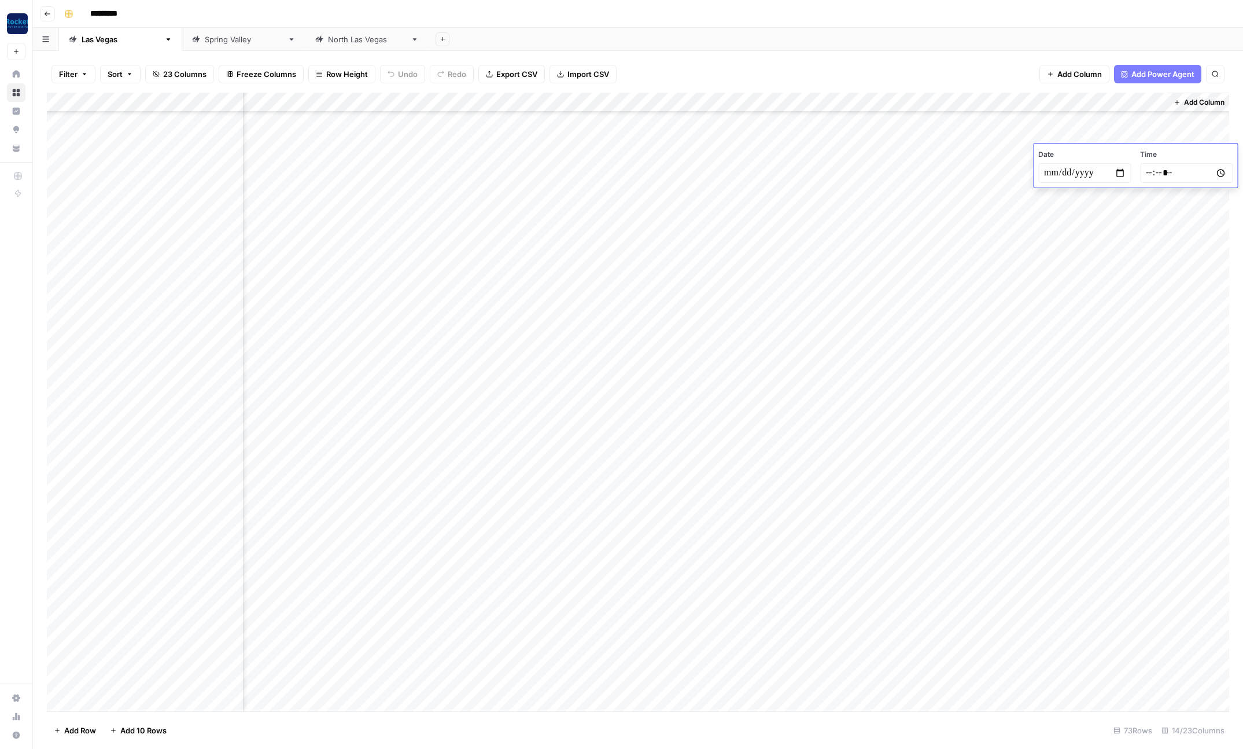
click at [996, 154] on div "Add Column" at bounding box center [638, 402] width 1182 height 618
drag, startPoint x: 1116, startPoint y: 153, endPoint x: 1118, endPoint y: 252, distance: 99.5
click at [1118, 252] on div "Add Column" at bounding box center [638, 402] width 1182 height 618
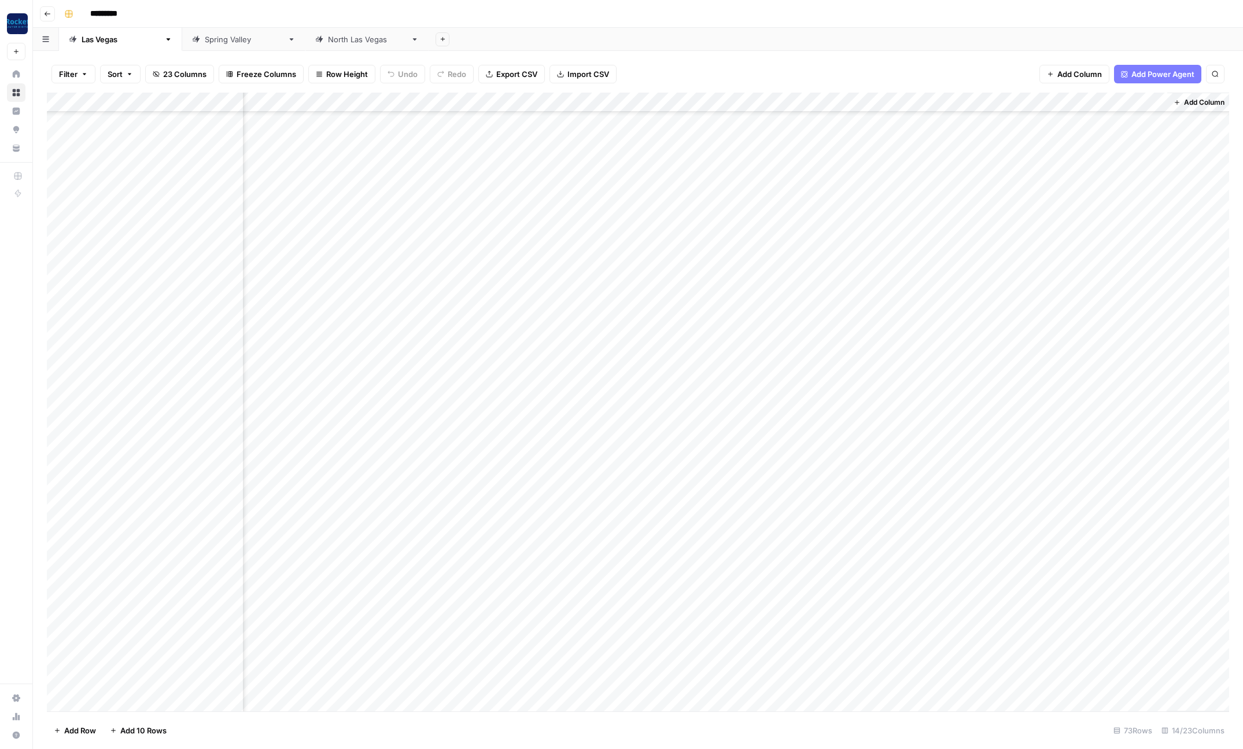
drag, startPoint x: 1097, startPoint y: 287, endPoint x: 1102, endPoint y: 469, distance: 181.1
click at [1102, 469] on div "Add Column" at bounding box center [638, 402] width 1182 height 618
click at [1080, 356] on div "Add Column" at bounding box center [638, 402] width 1182 height 618
click at [1090, 237] on div "Add Column" at bounding box center [638, 402] width 1182 height 618
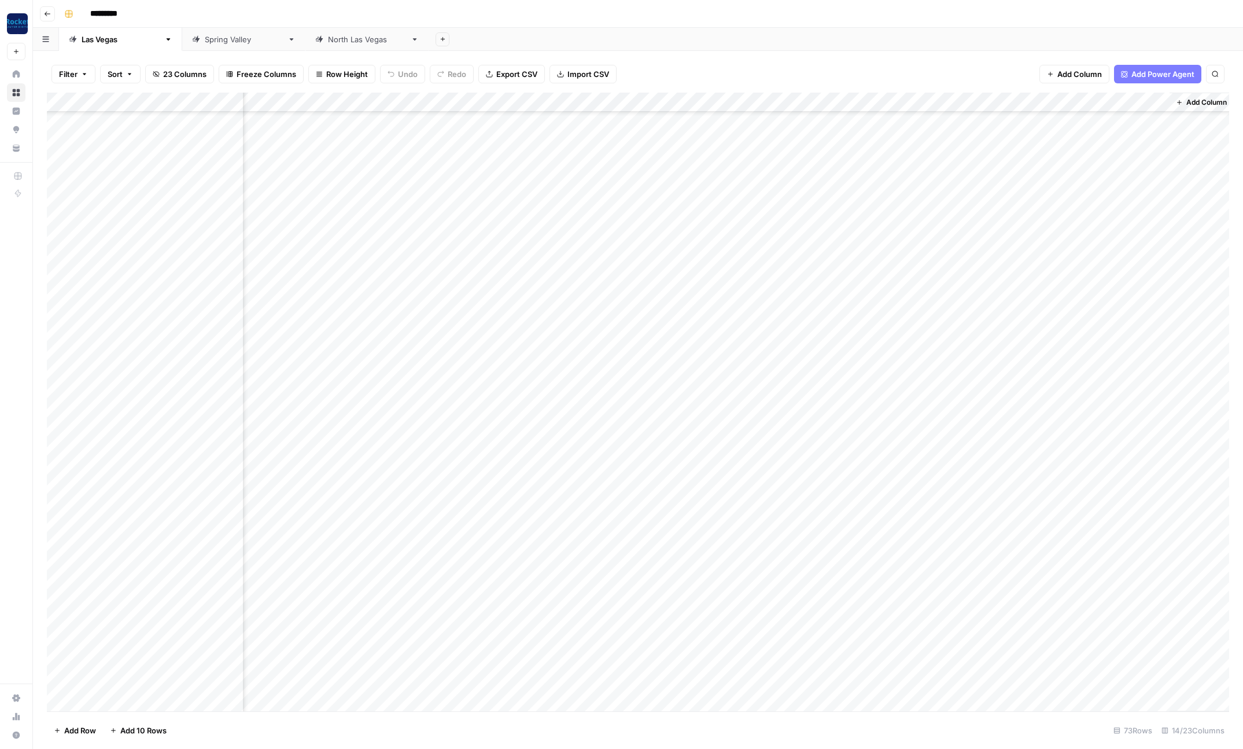
scroll to position [738, 340]
click at [1075, 559] on div "Add Column" at bounding box center [638, 402] width 1182 height 618
drag, startPoint x: 1103, startPoint y: 106, endPoint x: 1172, endPoint y: 105, distance: 68.8
click at [1172, 105] on div "**********" at bounding box center [1128, 107] width 169 height 14
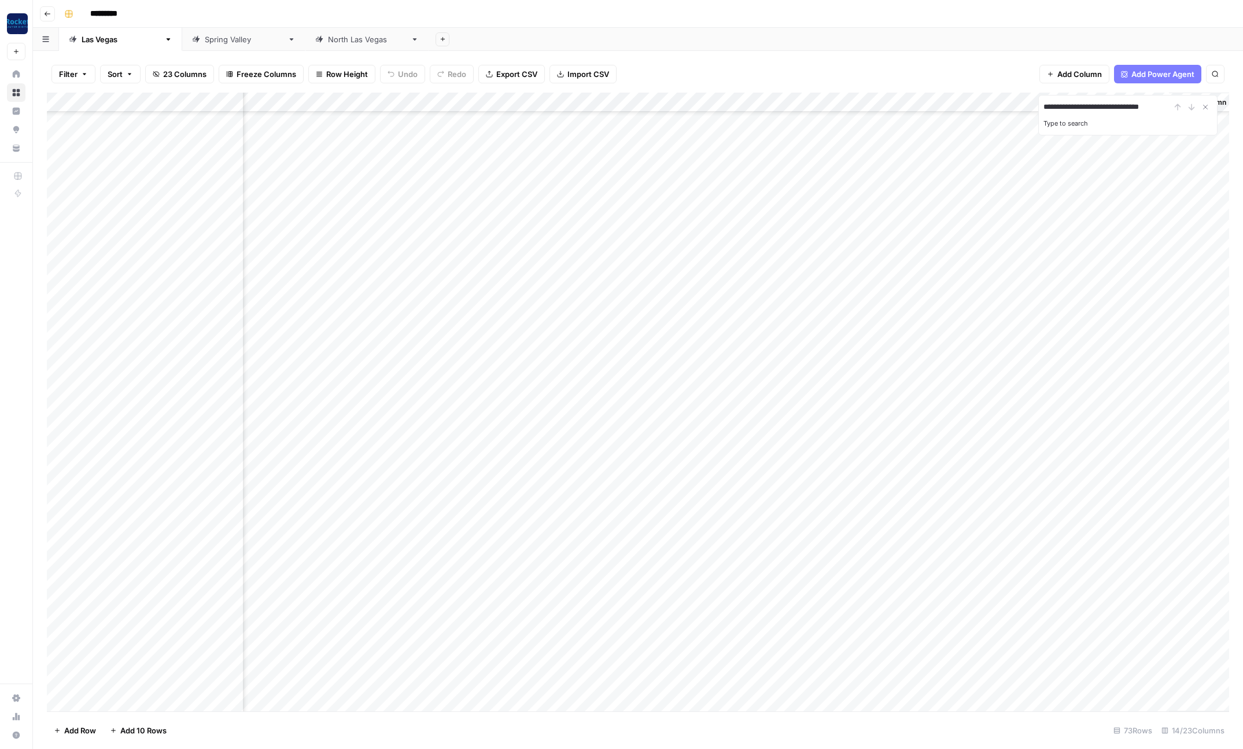
scroll to position [0, 1]
type input "**********"
click at [1103, 108] on input "**********" at bounding box center [1107, 107] width 127 height 14
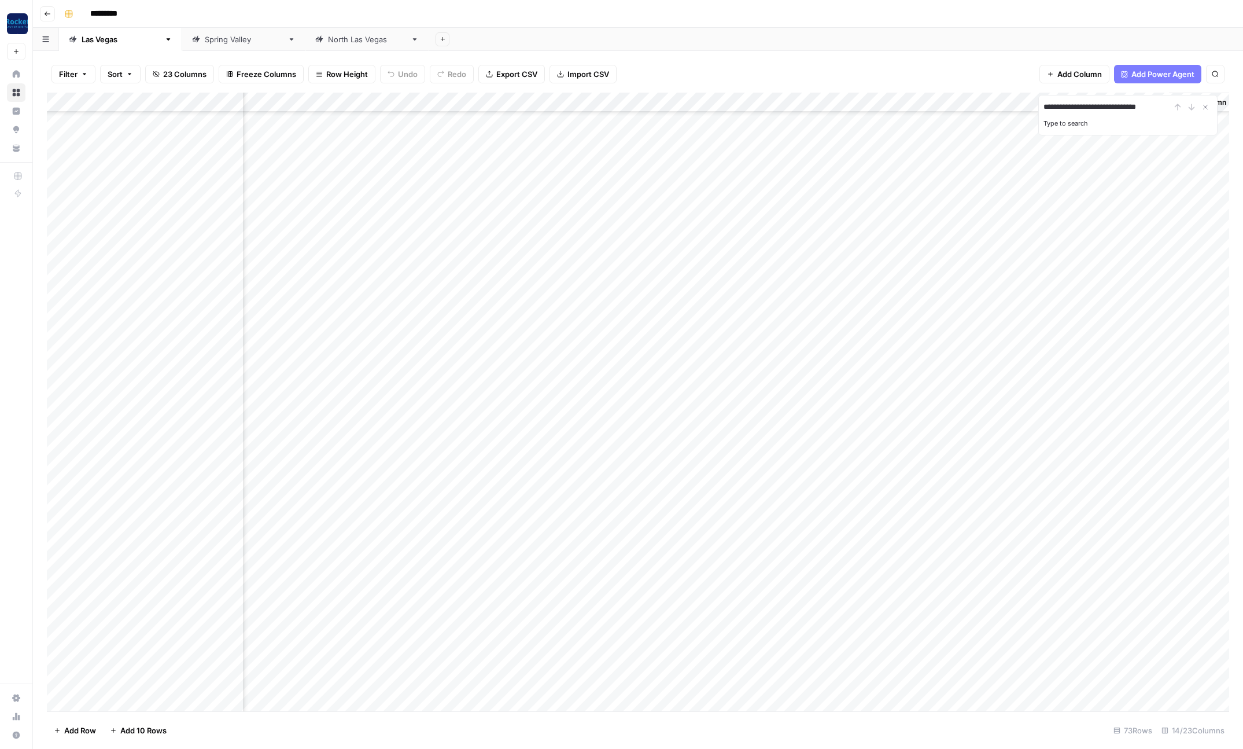
click at [1103, 108] on input "**********" at bounding box center [1107, 107] width 127 height 14
click at [1083, 102] on input "******" at bounding box center [1107, 107] width 127 height 14
paste input "**********"
type input "**********"
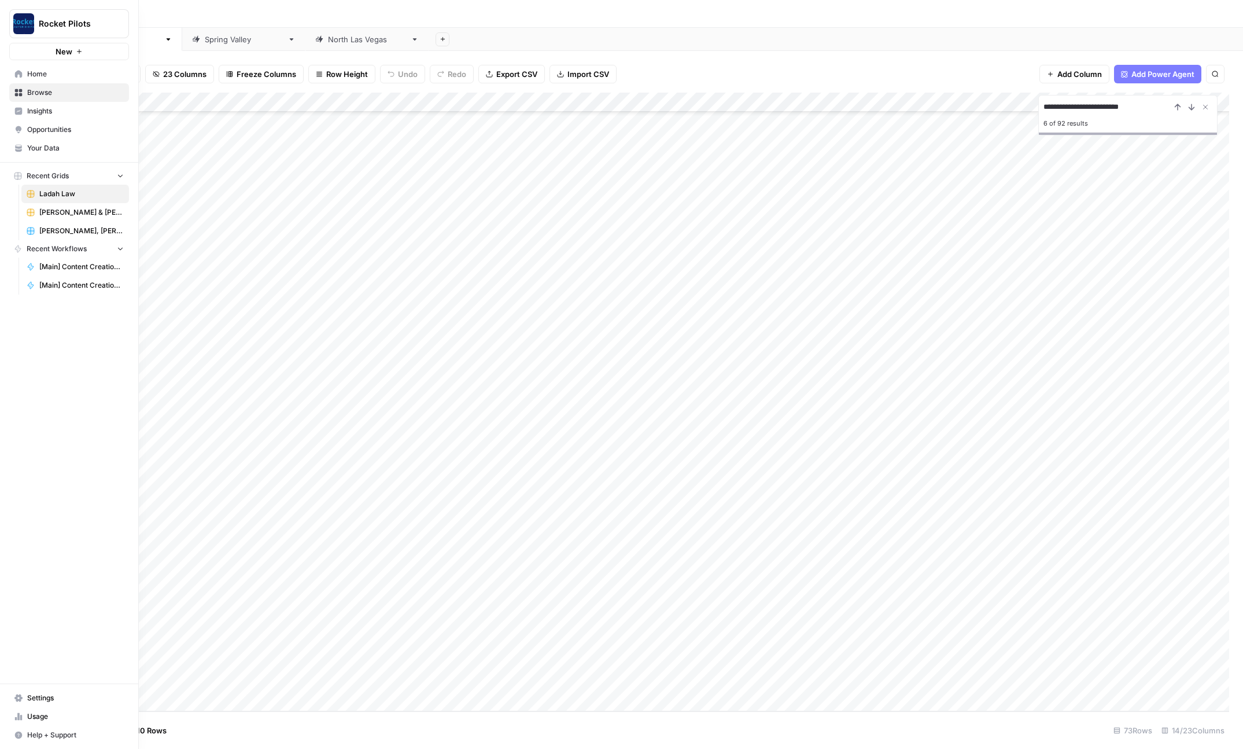
click at [71, 231] on span "[PERSON_NAME], [PERSON_NAME] & [PERSON_NAME]" at bounding box center [81, 231] width 84 height 10
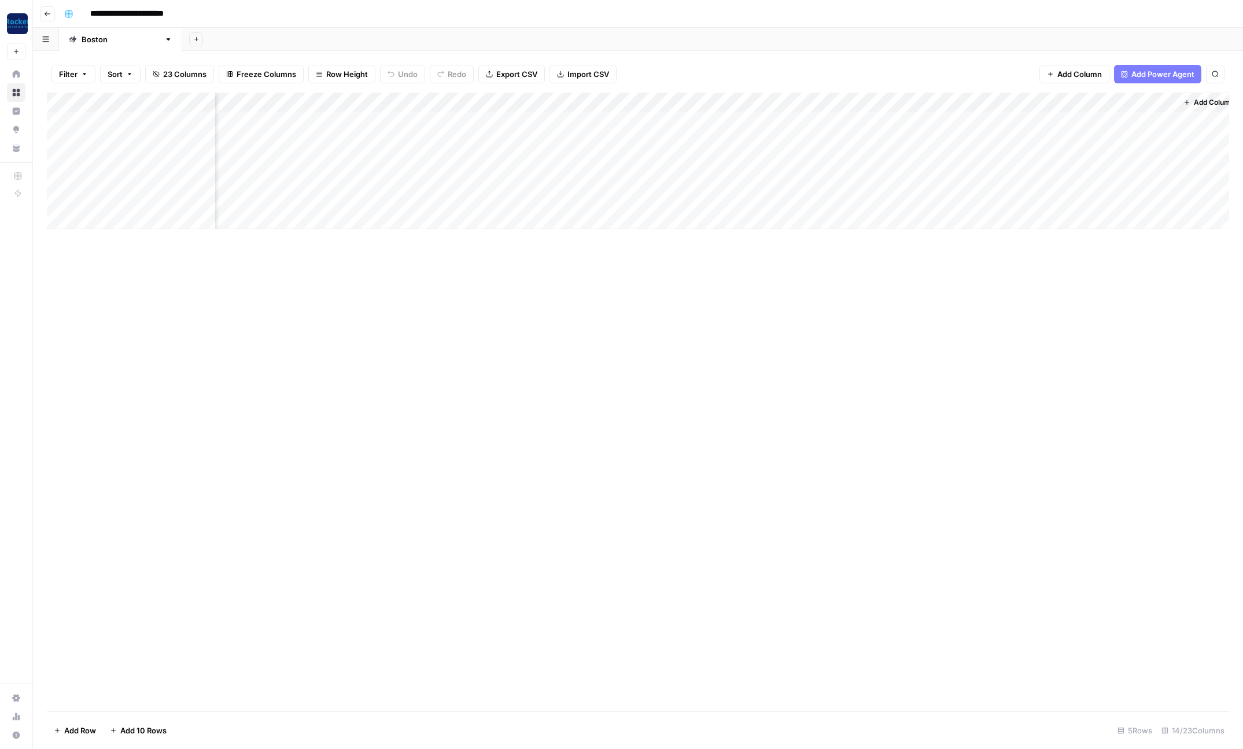
scroll to position [0, 305]
